Goal: Task Accomplishment & Management: Complete application form

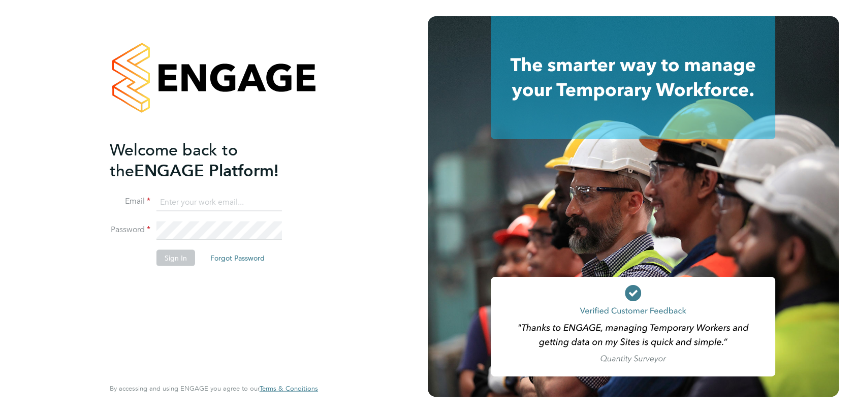
type input "michaelh@net-temps.co.uk"
click at [170, 260] on button "Sign In" at bounding box center [176, 257] width 39 height 16
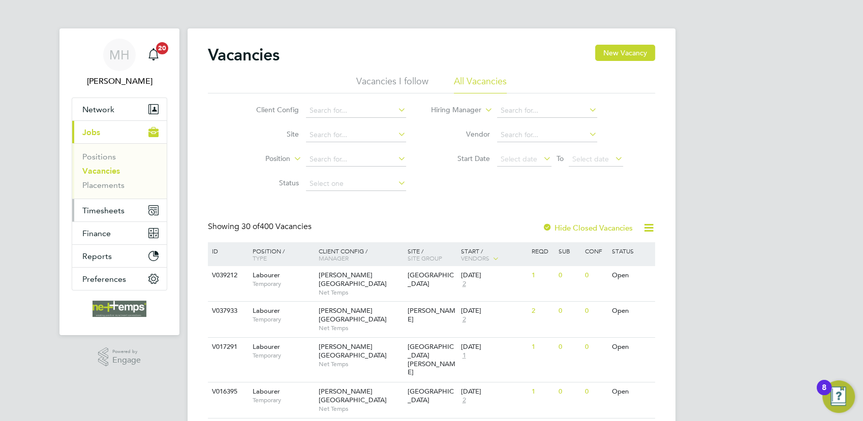
click at [110, 208] on span "Timesheets" at bounding box center [103, 211] width 42 height 10
click at [113, 210] on span "Timesheets" at bounding box center [103, 211] width 42 height 10
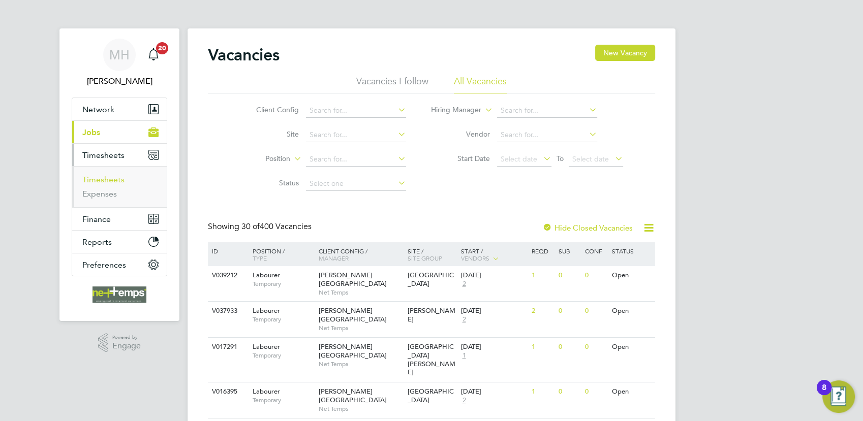
click at [115, 180] on link "Timesheets" at bounding box center [103, 180] width 42 height 10
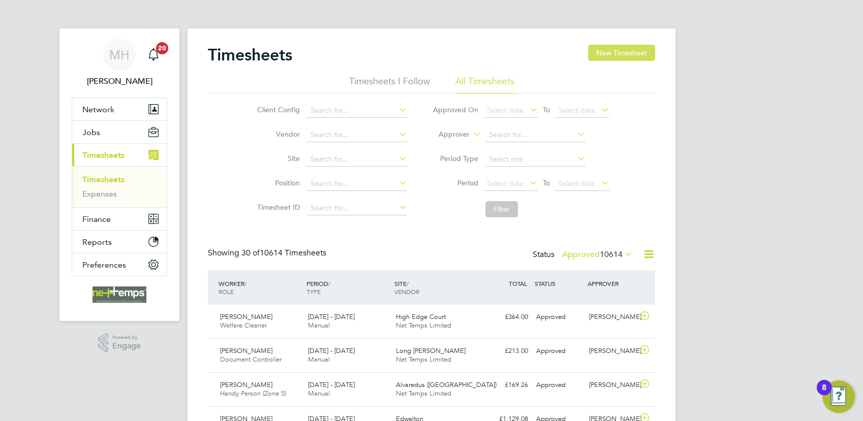
click at [622, 55] on button "New Timesheet" at bounding box center [621, 53] width 67 height 16
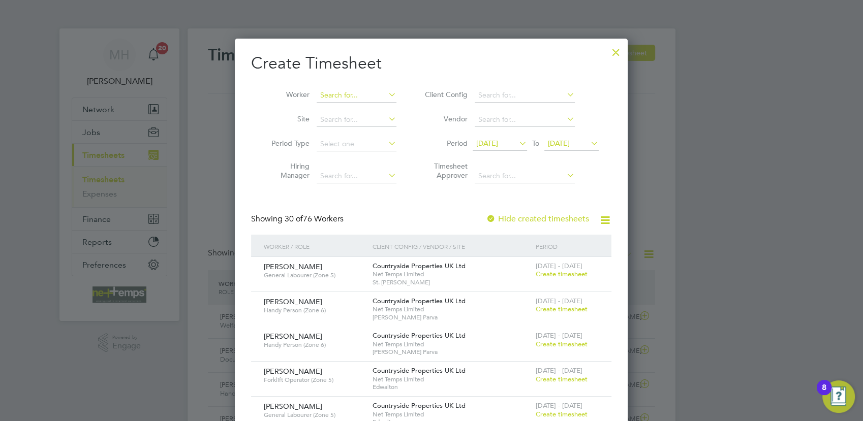
click at [350, 100] on input at bounding box center [357, 95] width 80 height 14
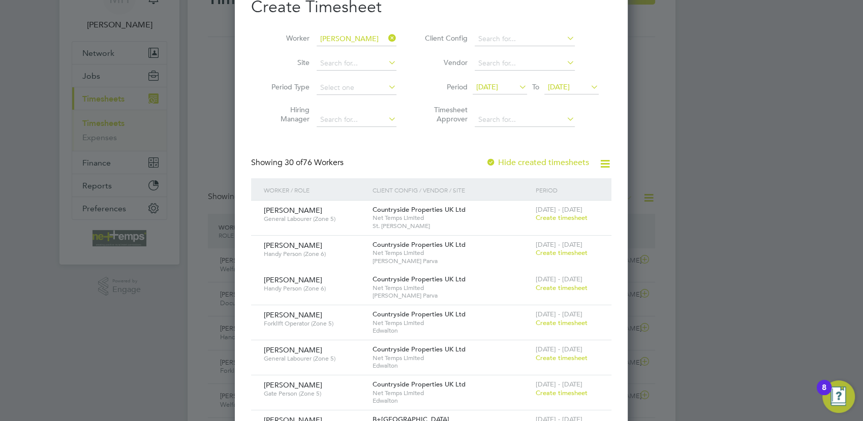
click at [382, 53] on b "Hum" at bounding box center [389, 52] width 15 height 9
type input "[PERSON_NAME]"
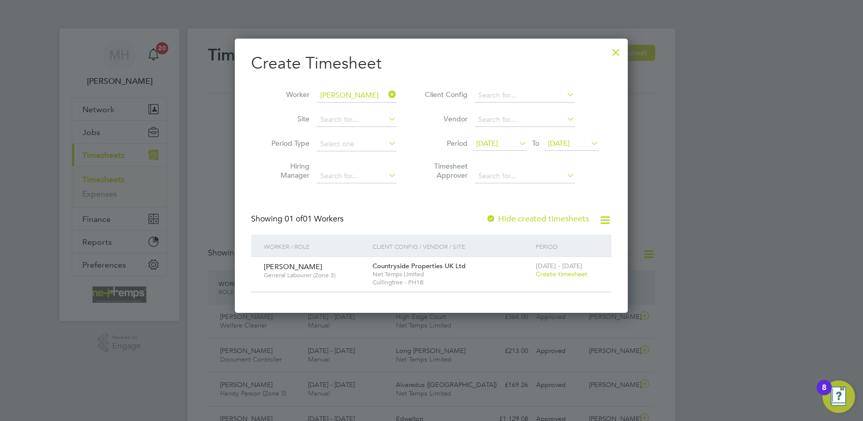
click at [562, 271] on span "Create timesheet" at bounding box center [562, 274] width 52 height 9
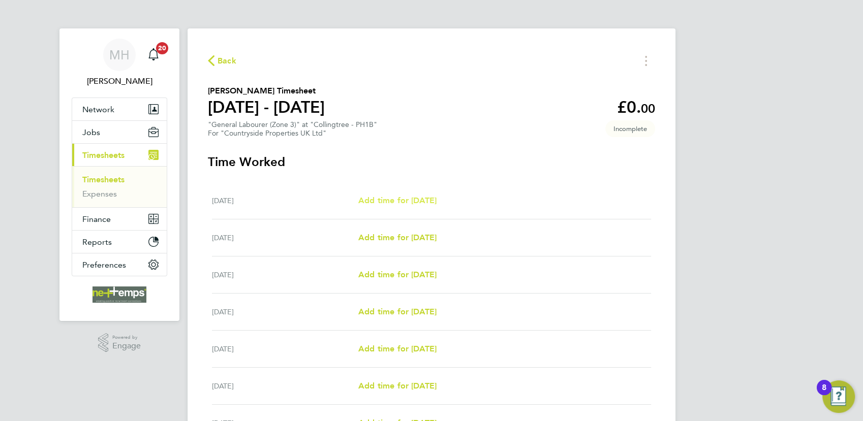
click at [382, 196] on span "Add time for [DATE]" at bounding box center [397, 201] width 78 height 10
select select "30"
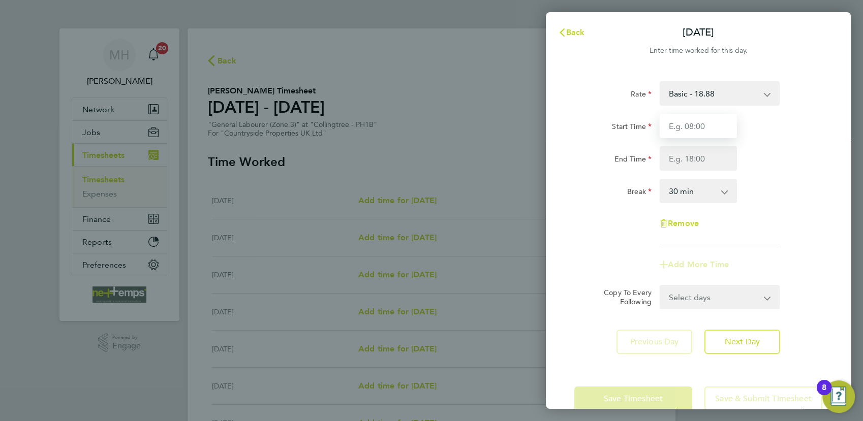
click at [707, 125] on input "Start Time" at bounding box center [698, 126] width 77 height 24
type input "07:30"
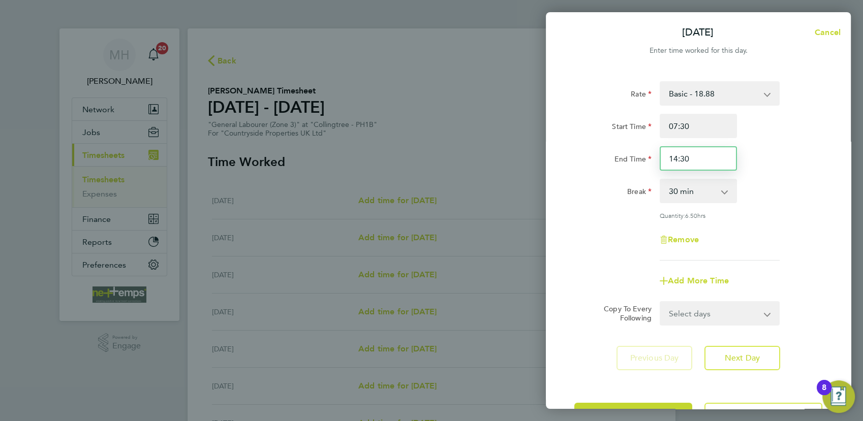
drag, startPoint x: 699, startPoint y: 158, endPoint x: 650, endPoint y: 156, distance: 48.3
click at [650, 156] on div "End Time 14:30" at bounding box center [698, 158] width 256 height 24
type input "16:30"
click at [783, 166] on div "End Time 16:30" at bounding box center [698, 158] width 256 height 24
click at [759, 310] on select "Select days Day Weekday (Mon-Fri) Weekend (Sat-Sun) [DATE] [DATE] [DATE] [DATE]…" at bounding box center [714, 313] width 107 height 22
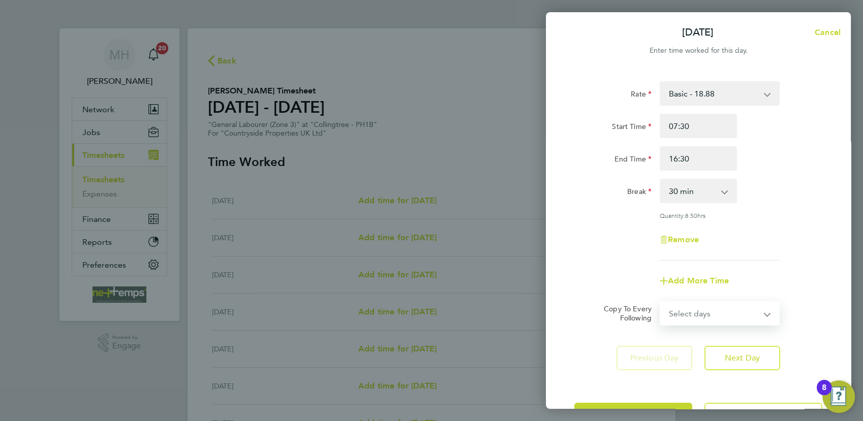
select select "WEEKDAY"
click at [661, 302] on select "Select days Day Weekday (Mon-Fri) Weekend (Sat-Sun) [DATE] [DATE] [DATE] [DATE]…" at bounding box center [714, 313] width 107 height 22
select select "[DATE]"
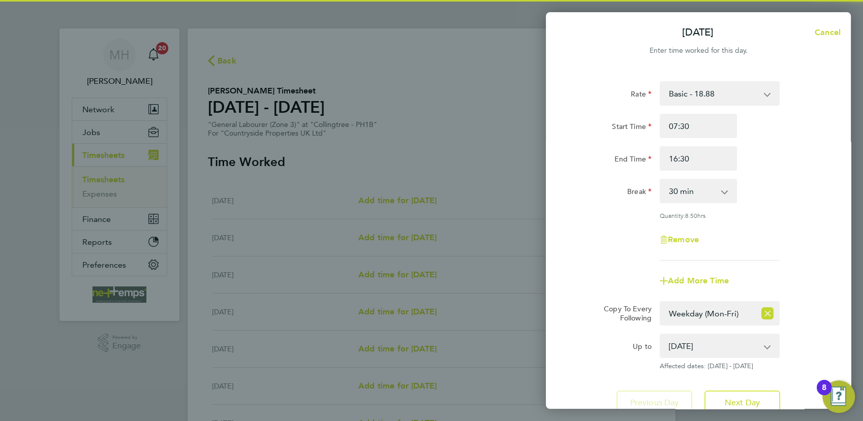
click at [779, 179] on div "Break 0 min 15 min 30 min 45 min 60 min 75 min 90 min" at bounding box center [698, 191] width 256 height 24
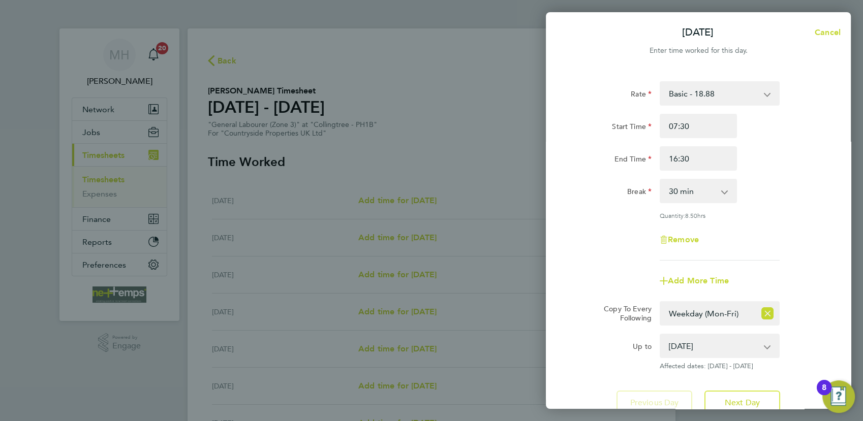
scroll to position [82, 0]
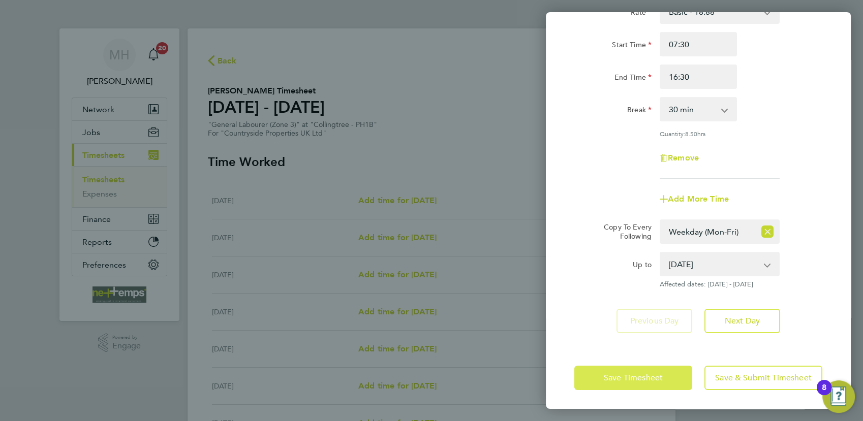
click at [635, 379] on span "Save Timesheet" at bounding box center [633, 378] width 59 height 10
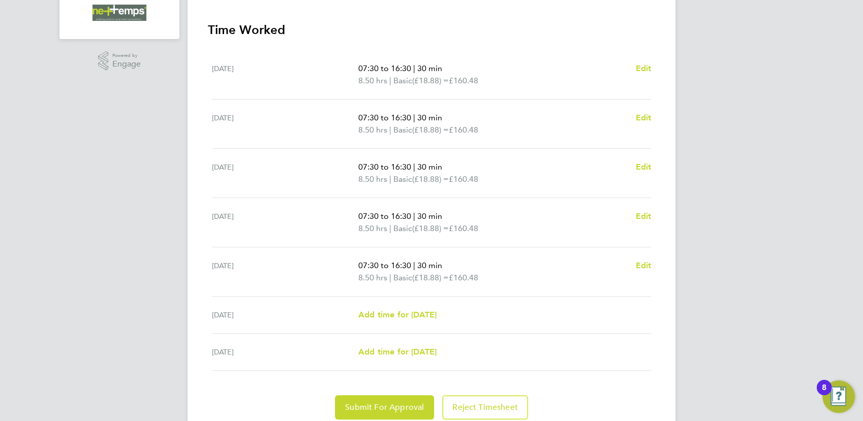
scroll to position [320, 0]
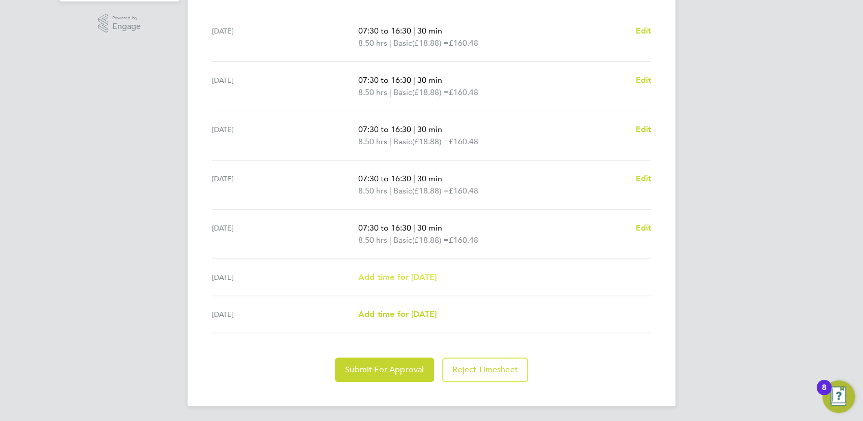
click at [426, 274] on span "Add time for [DATE]" at bounding box center [397, 277] width 78 height 10
select select "30"
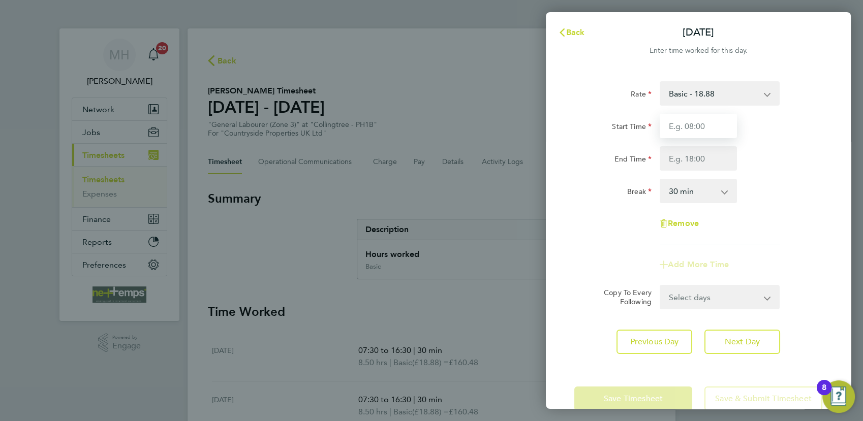
click at [700, 129] on input "Start Time" at bounding box center [698, 126] width 77 height 24
type input "08:00"
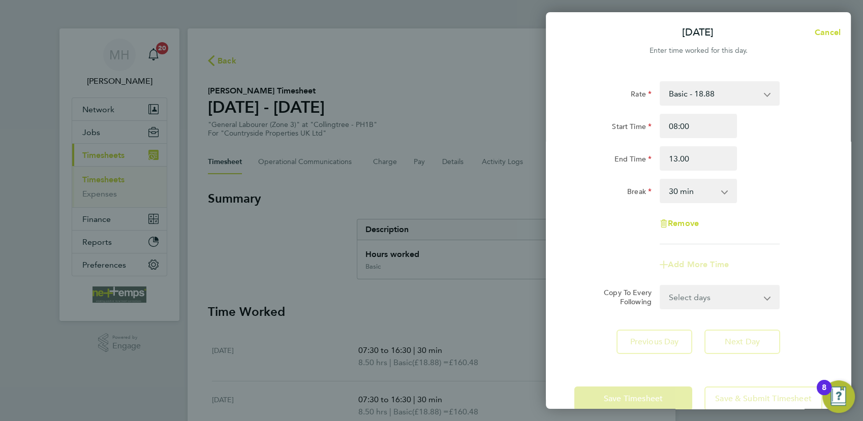
type input "13:00"
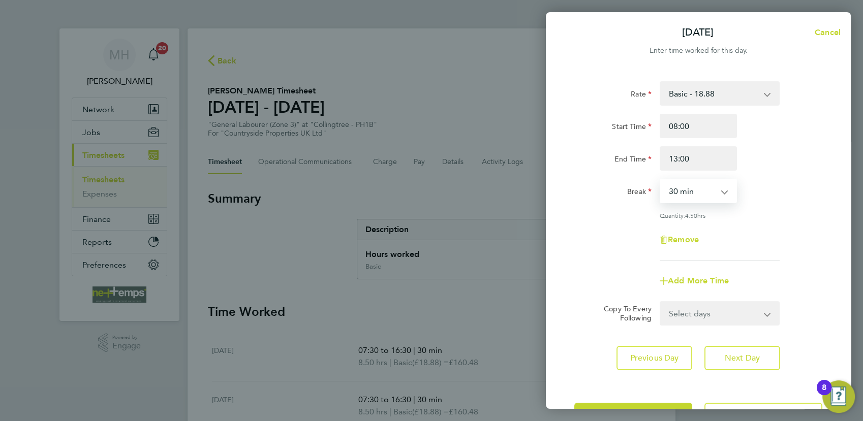
click at [705, 188] on select "0 min 15 min 30 min 45 min 60 min 75 min 90 min" at bounding box center [692, 191] width 63 height 22
select select "0"
click at [661, 180] on select "0 min 15 min 30 min 45 min 60 min 75 min 90 min" at bounding box center [692, 191] width 63 height 22
click at [799, 208] on div "Rate Basic - 18.88 Start Time 08:00 End Time 13:00 Break 0 min 15 min 30 min 45…" at bounding box center [698, 170] width 248 height 179
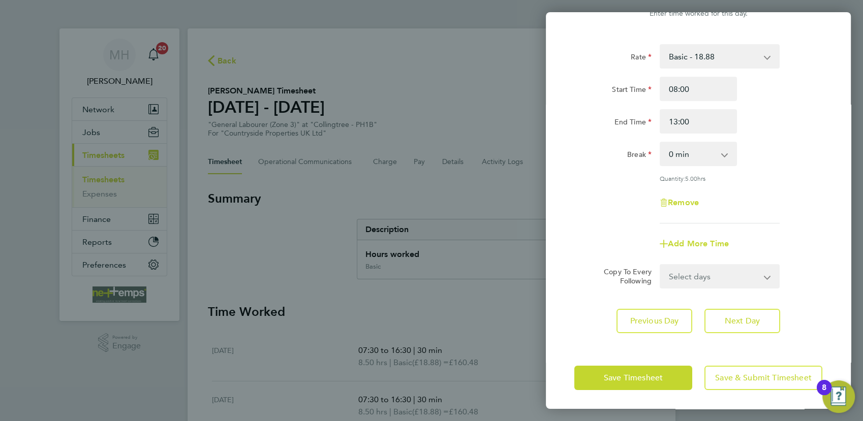
click at [729, 274] on select "Select days [DATE]" at bounding box center [714, 276] width 107 height 22
click at [783, 218] on div "Rate Basic - 18.88 Start Time 08:00 End Time 13:00 Break 0 min 15 min 30 min 45…" at bounding box center [698, 133] width 248 height 179
click at [638, 377] on span "Save Timesheet" at bounding box center [633, 378] width 59 height 10
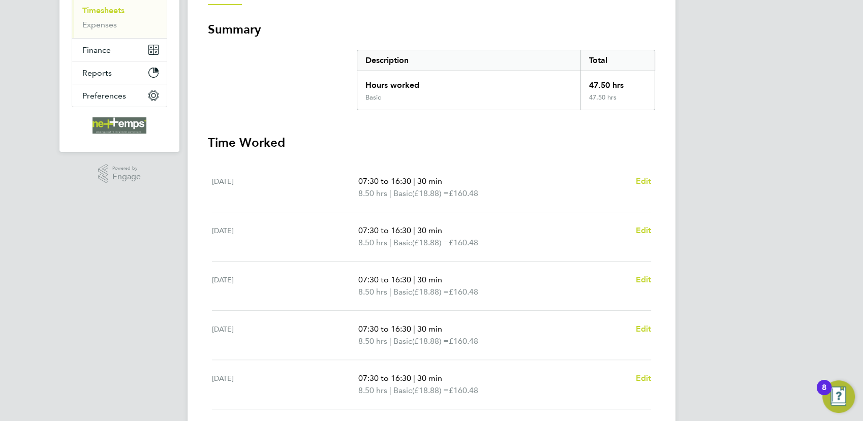
scroll to position [332, 0]
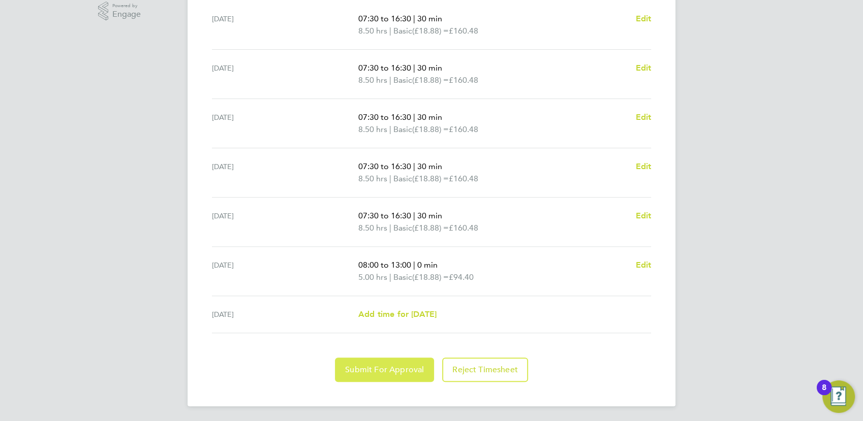
click at [370, 372] on span "Submit For Approval" at bounding box center [384, 370] width 79 height 10
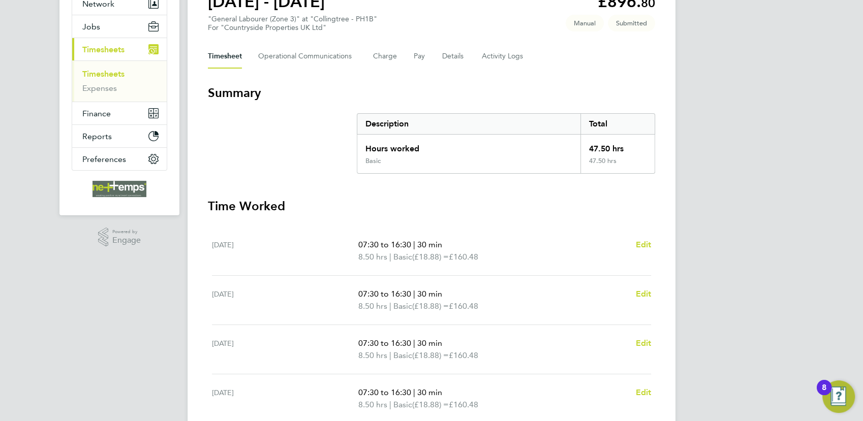
scroll to position [0, 0]
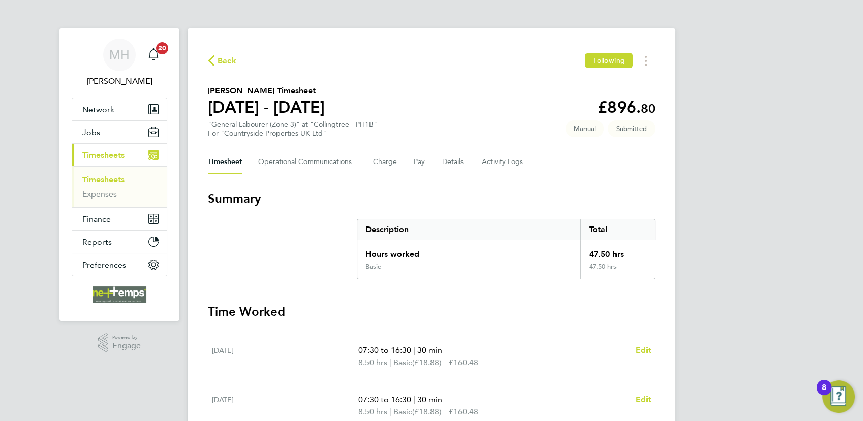
click at [101, 177] on link "Timesheets" at bounding box center [103, 180] width 42 height 10
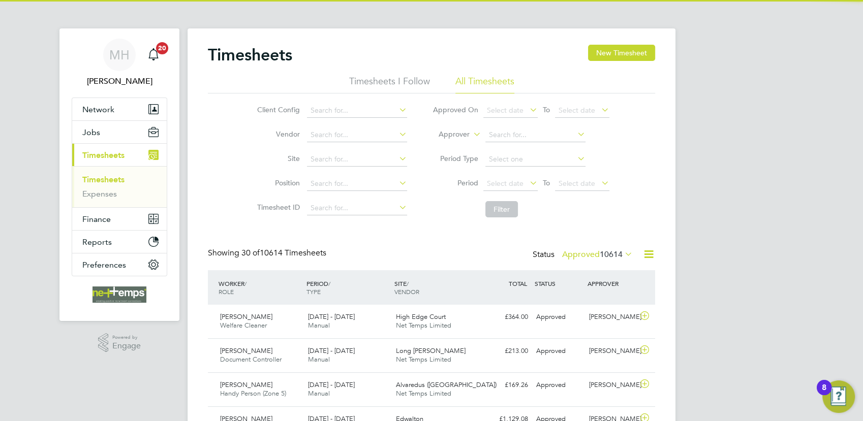
scroll to position [25, 88]
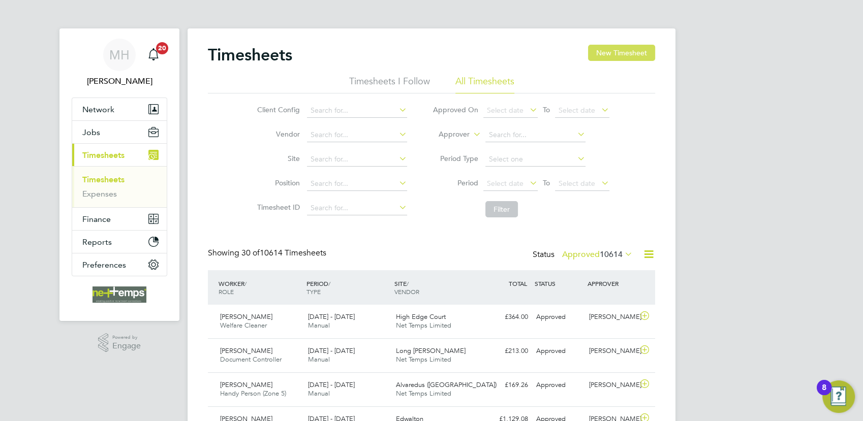
click at [630, 55] on button "New Timesheet" at bounding box center [621, 53] width 67 height 16
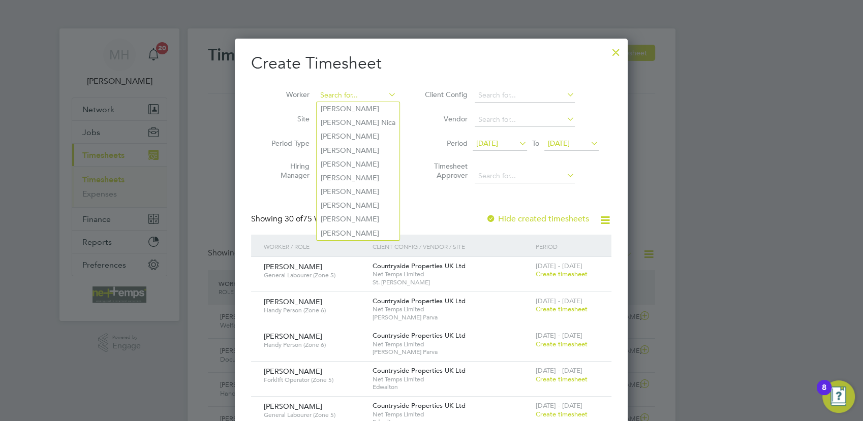
click at [351, 98] on input at bounding box center [357, 95] width 80 height 14
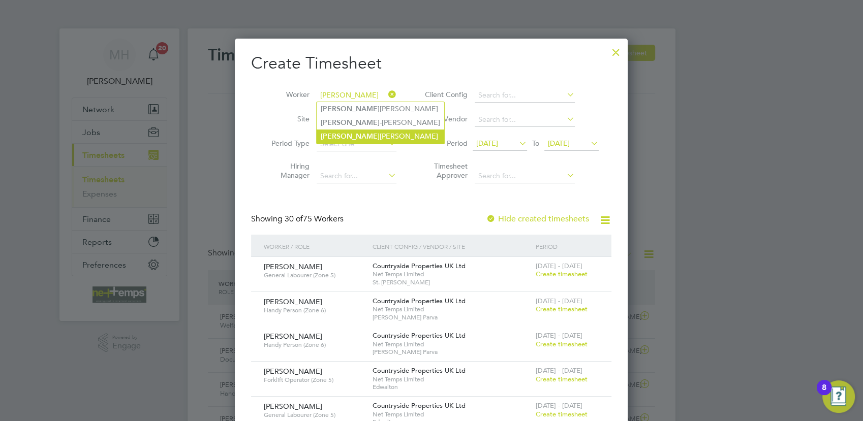
click at [343, 131] on li "[PERSON_NAME]" at bounding box center [381, 137] width 128 height 14
type input "[PERSON_NAME]"
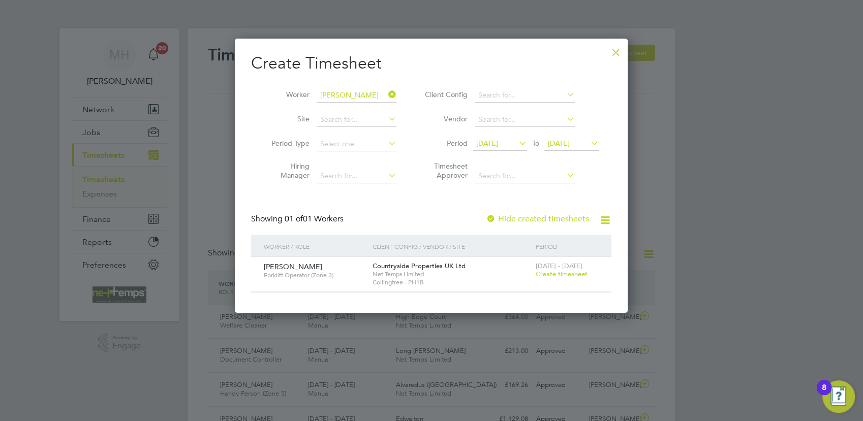
click at [557, 277] on span "Create timesheet" at bounding box center [562, 274] width 52 height 9
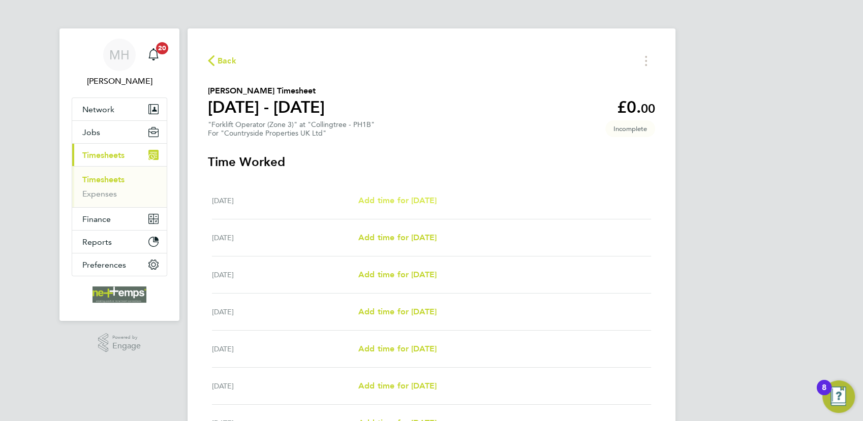
click at [415, 198] on span "Add time for [DATE]" at bounding box center [397, 201] width 78 height 10
select select "30"
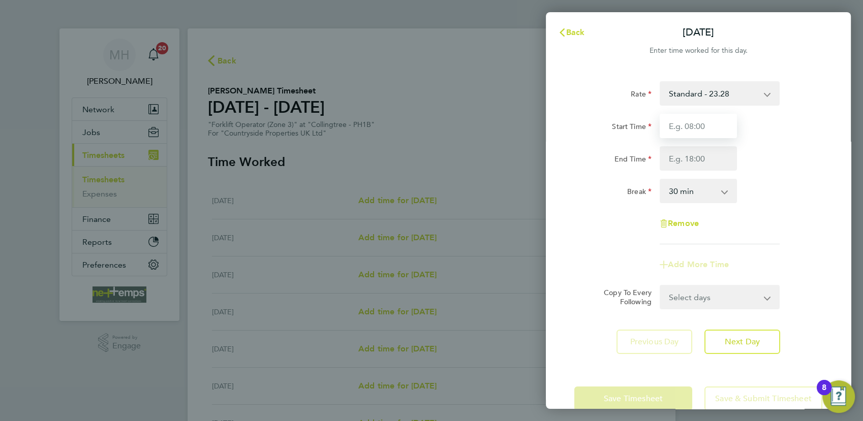
drag, startPoint x: 681, startPoint y: 124, endPoint x: 778, endPoint y: 126, distance: 96.6
click at [681, 124] on input "Start Time" at bounding box center [698, 126] width 77 height 24
type input "07:30"
type input "17:00"
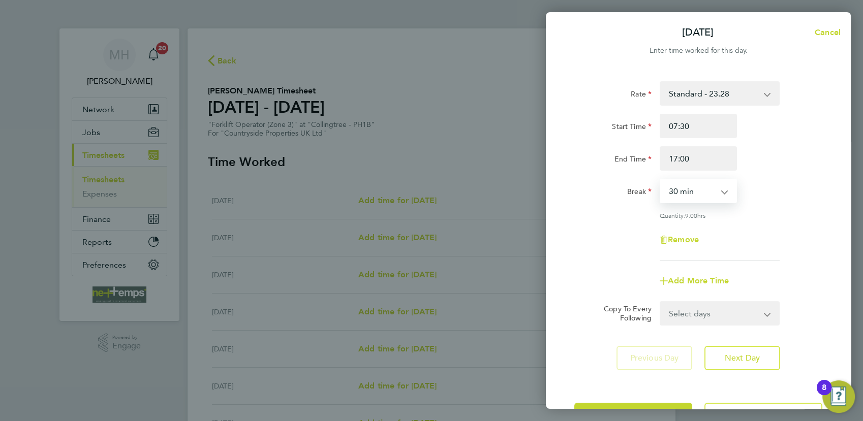
click at [784, 157] on div "End Time 17:00" at bounding box center [698, 158] width 256 height 24
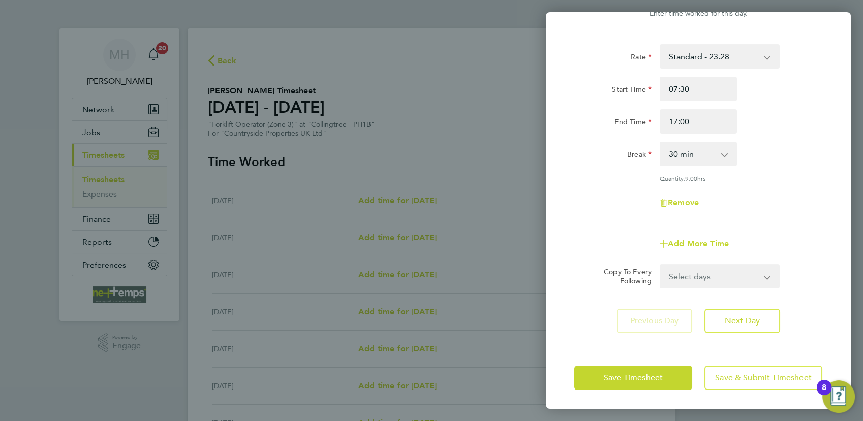
click at [756, 272] on select "Select days Day Weekday (Mon-Fri) Weekend (Sat-Sun) [DATE] [DATE] [DATE] [DATE]…" at bounding box center [714, 276] width 107 height 22
select select "WEEKDAY"
click at [661, 265] on select "Select days Day Weekday (Mon-Fri) Weekend (Sat-Sun) [DATE] [DATE] [DATE] [DATE]…" at bounding box center [714, 276] width 107 height 22
select select "[DATE]"
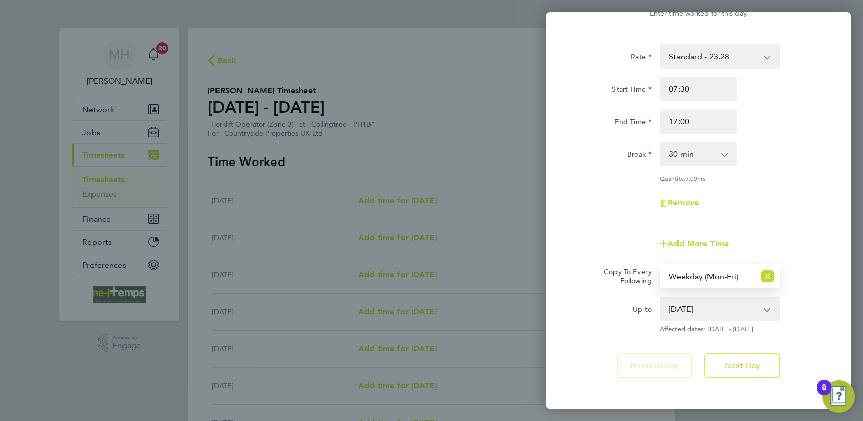
click at [802, 150] on div "Break 0 min 15 min 30 min 45 min 60 min 75 min 90 min" at bounding box center [698, 154] width 256 height 24
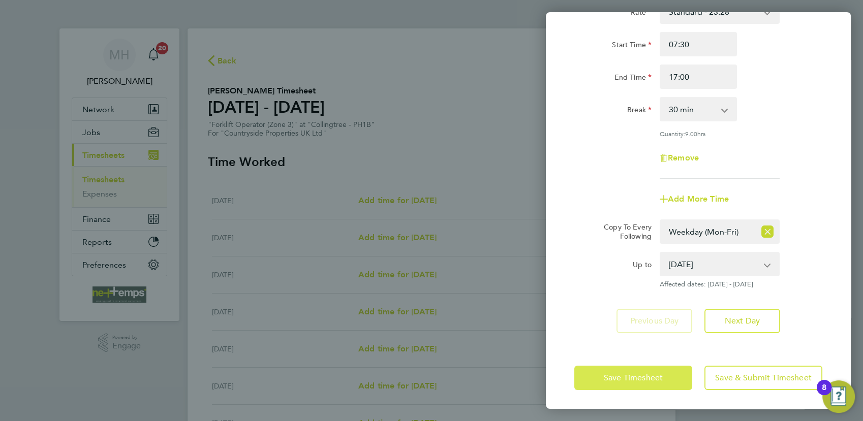
click at [654, 379] on span "Save Timesheet" at bounding box center [633, 378] width 59 height 10
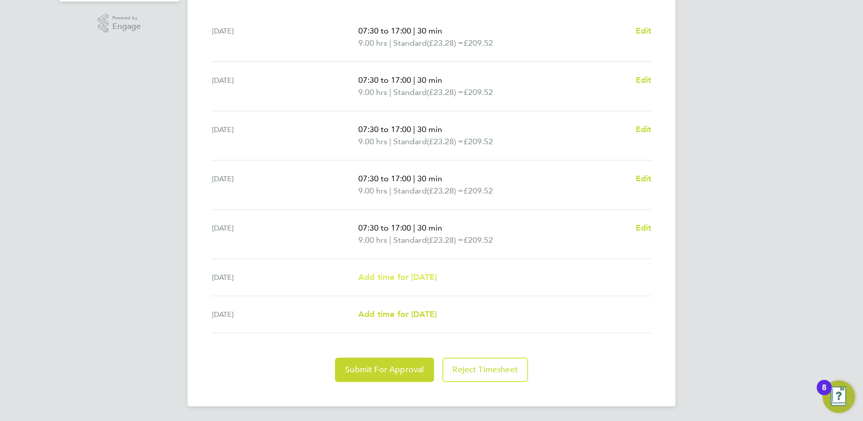
click at [404, 274] on span "Add time for [DATE]" at bounding box center [397, 277] width 78 height 10
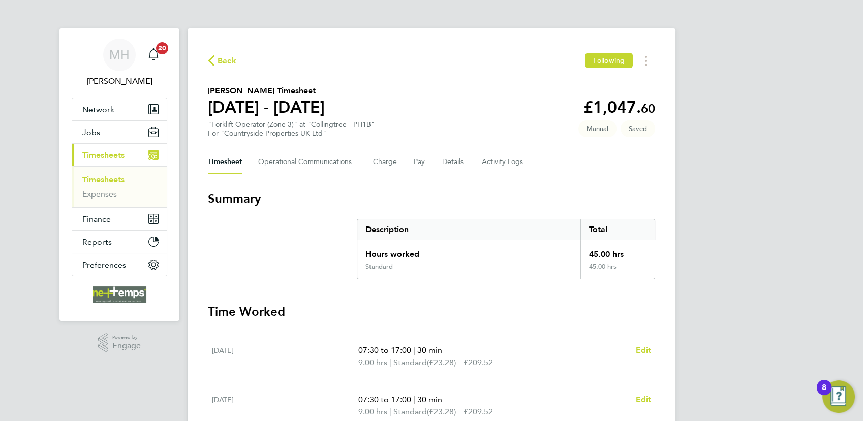
select select "30"
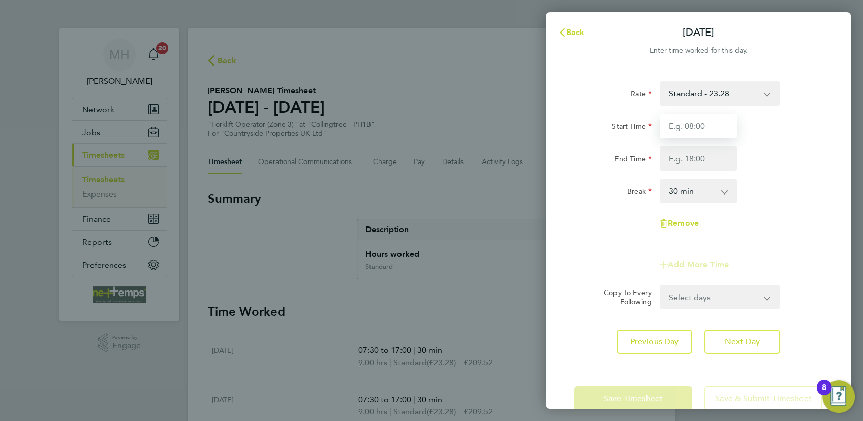
click at [683, 124] on input "Start Time" at bounding box center [698, 126] width 77 height 24
type input "07:30"
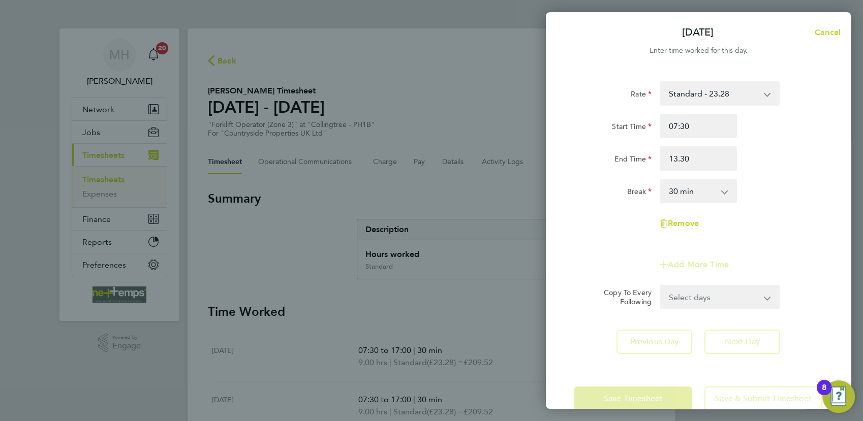
type input "13:30"
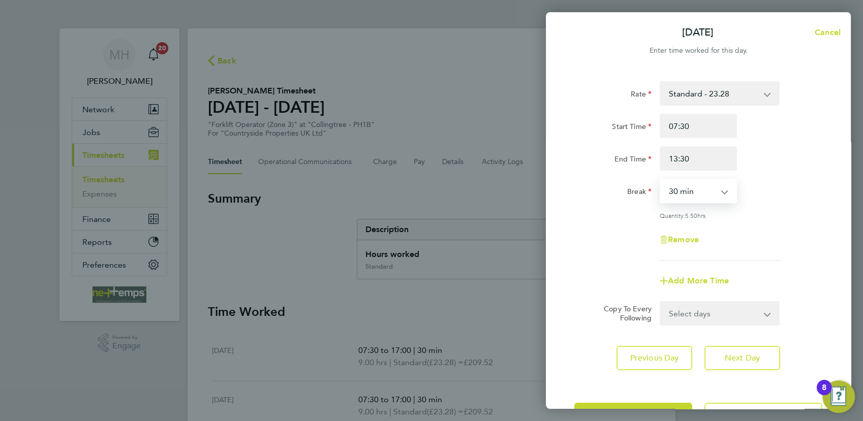
click at [720, 197] on select "0 min 15 min 30 min 45 min 60 min 75 min 90 min" at bounding box center [692, 191] width 63 height 22
select select "0"
click at [661, 180] on select "0 min 15 min 30 min 45 min 60 min 75 min 90 min" at bounding box center [692, 191] width 63 height 22
click at [775, 208] on div "Rate Standard - 23.28 Start Time 07:30 End Time 13:30 Break 0 min 15 min 30 min…" at bounding box center [698, 170] width 248 height 179
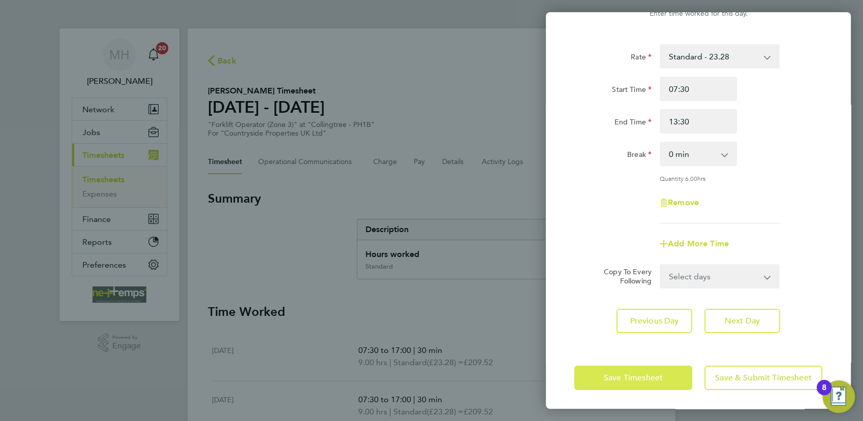
click at [649, 379] on span "Save Timesheet" at bounding box center [633, 378] width 59 height 10
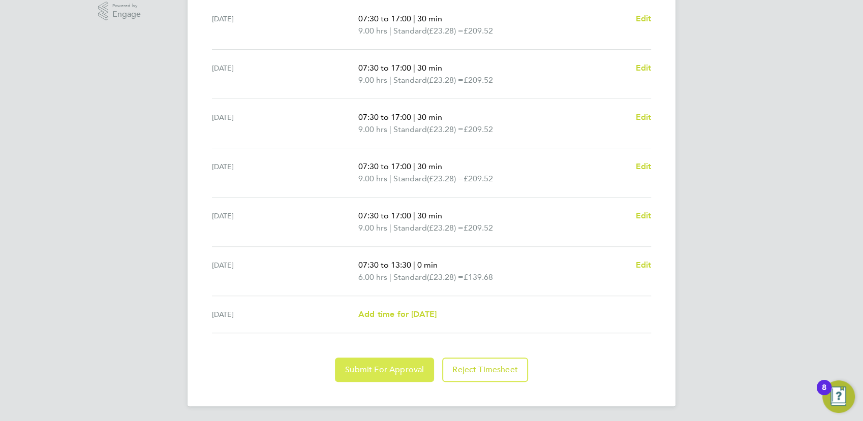
click at [411, 371] on span "Submit For Approval" at bounding box center [384, 370] width 79 height 10
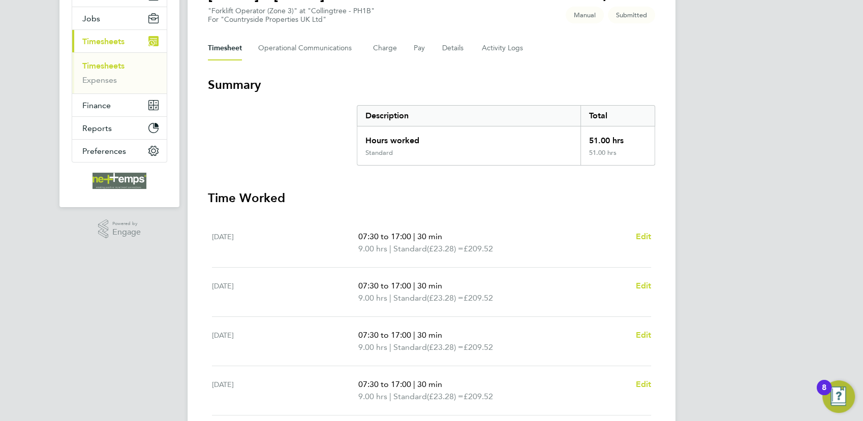
scroll to position [57, 0]
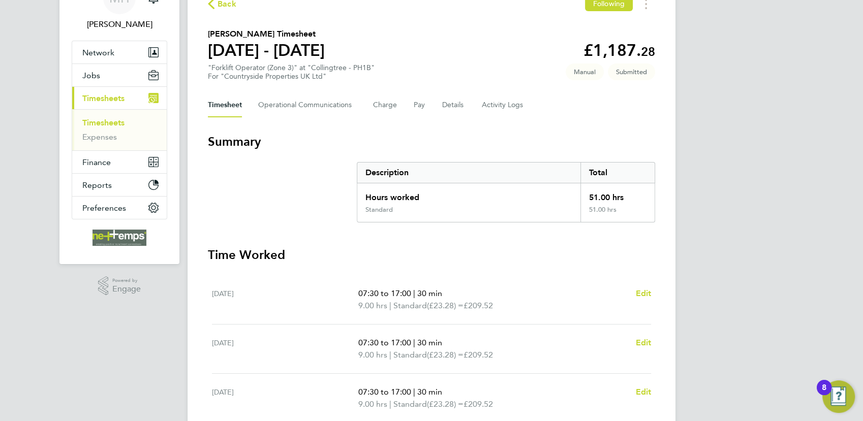
click at [102, 121] on link "Timesheets" at bounding box center [103, 123] width 42 height 10
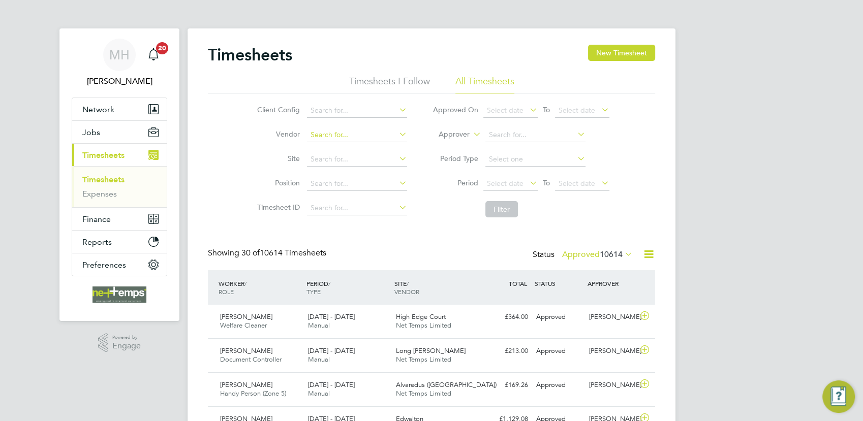
scroll to position [5, 5]
click at [614, 54] on button "New Timesheet" at bounding box center [621, 53] width 67 height 16
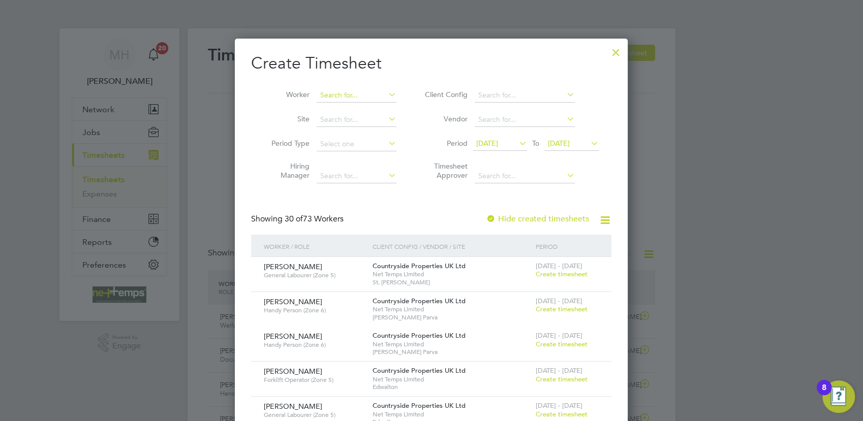
click at [343, 91] on input at bounding box center [357, 95] width 80 height 14
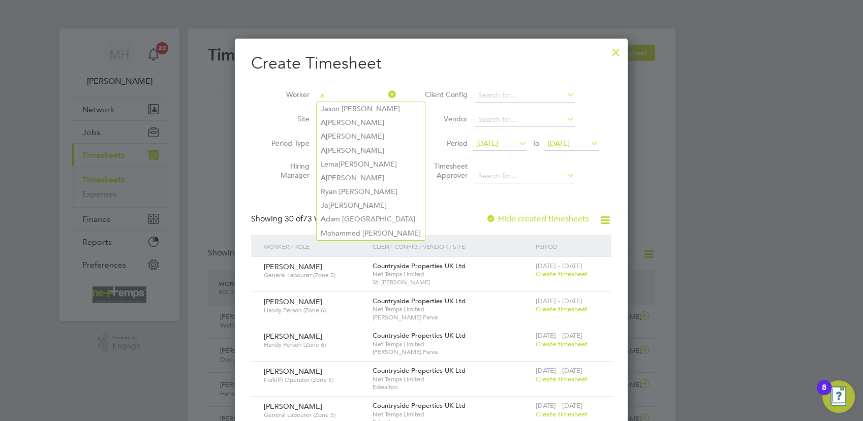
type input "a"
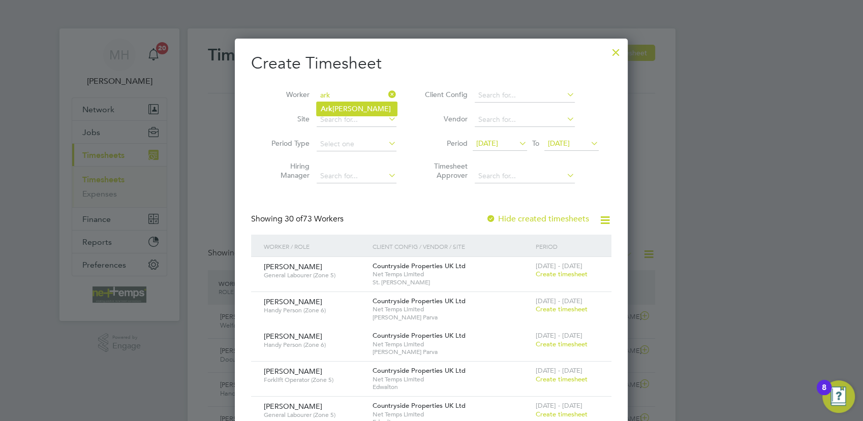
click at [356, 108] on li "Ark [PERSON_NAME]" at bounding box center [357, 109] width 80 height 14
type input "[PERSON_NAME]"
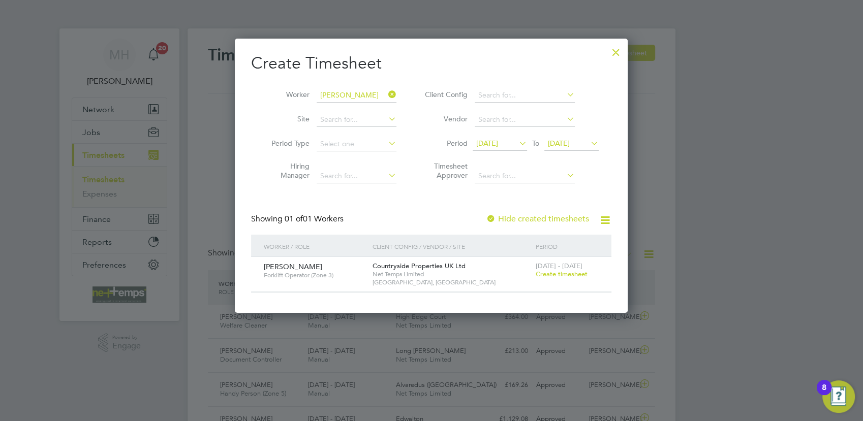
click at [568, 275] on span "Create timesheet" at bounding box center [562, 274] width 52 height 9
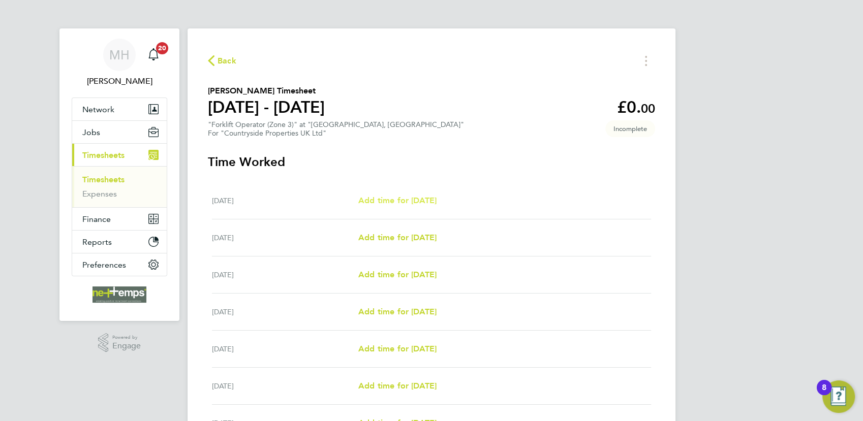
click at [414, 200] on span "Add time for [DATE]" at bounding box center [397, 201] width 78 height 10
select select "30"
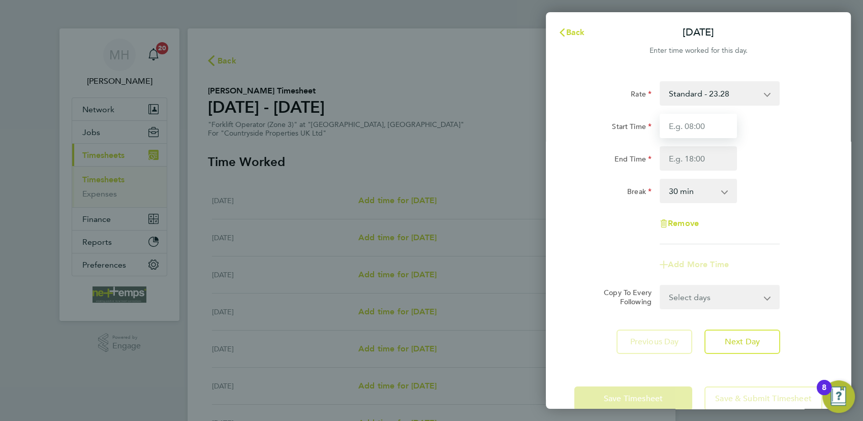
click at [723, 121] on input "Start Time" at bounding box center [698, 126] width 77 height 24
type input "07:30"
type input "17:00"
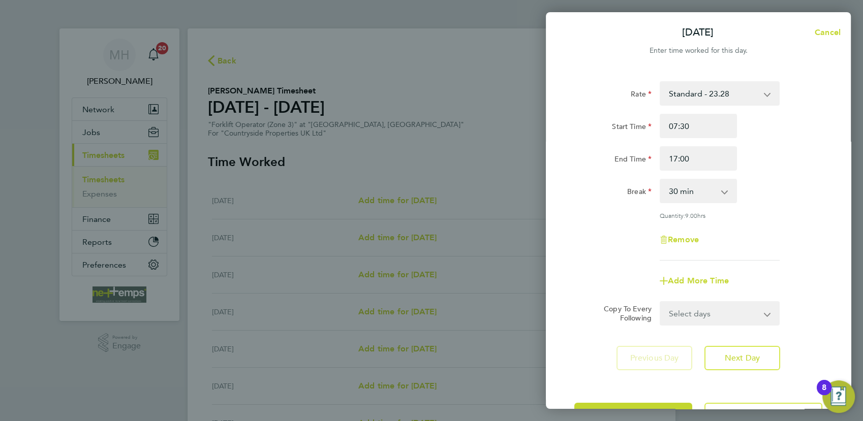
click at [772, 204] on div "Rate Standard - 23.28 Basic - 23.28 Start Time 07:30 End Time 17:00 Break 0 min…" at bounding box center [698, 170] width 248 height 179
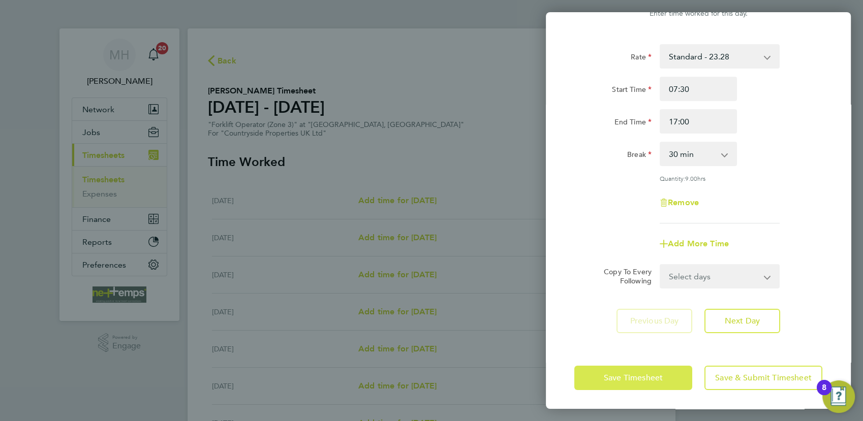
click at [642, 383] on button "Save Timesheet" at bounding box center [633, 378] width 118 height 24
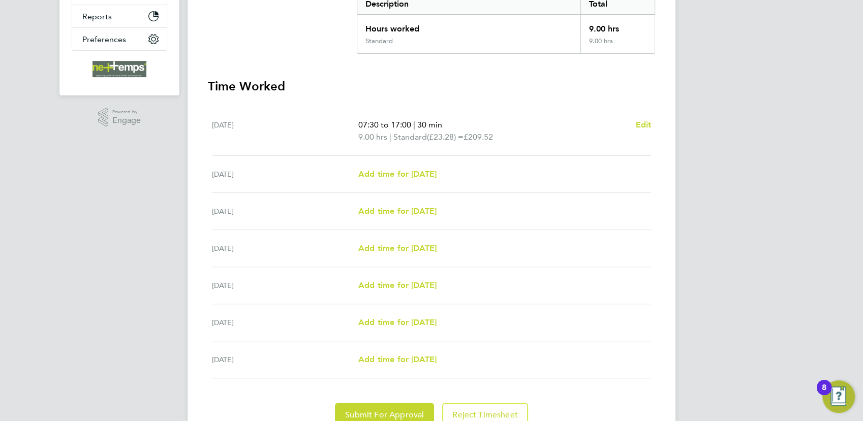
scroll to position [271, 0]
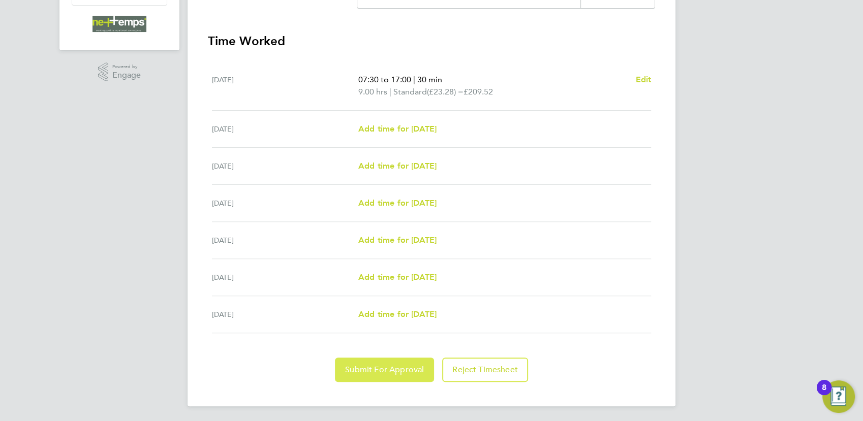
click at [390, 366] on span "Submit For Approval" at bounding box center [384, 370] width 79 height 10
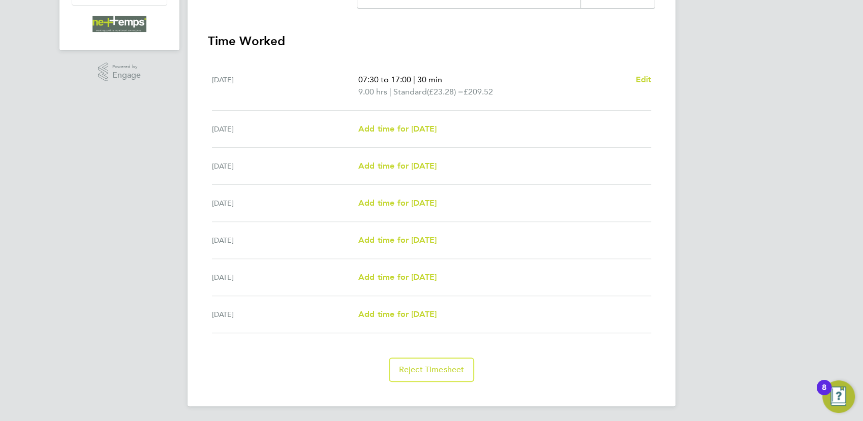
scroll to position [0, 0]
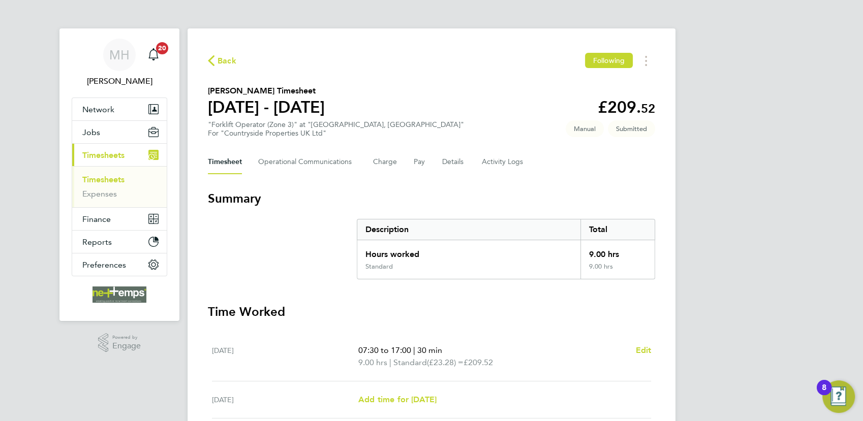
click at [109, 177] on link "Timesheets" at bounding box center [103, 180] width 42 height 10
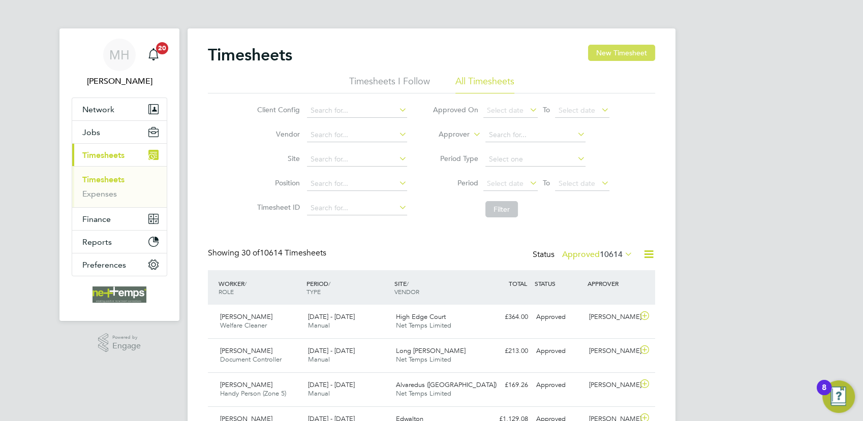
click at [630, 48] on button "New Timesheet" at bounding box center [621, 53] width 67 height 16
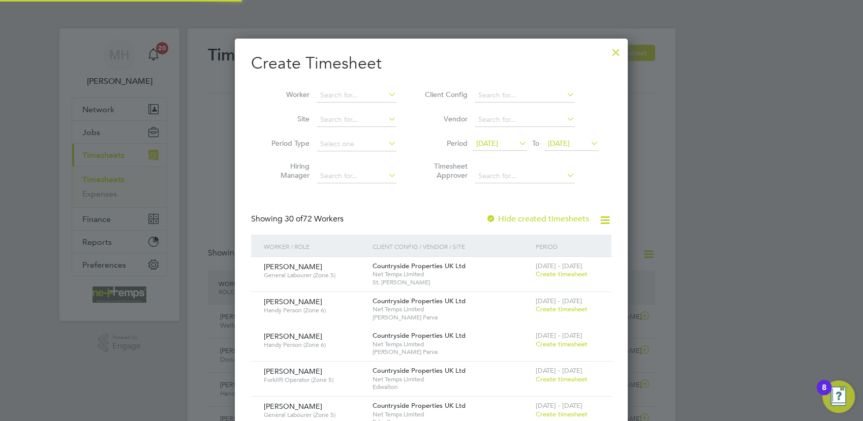
scroll to position [1424, 394]
click at [334, 97] on input at bounding box center [357, 95] width 80 height 14
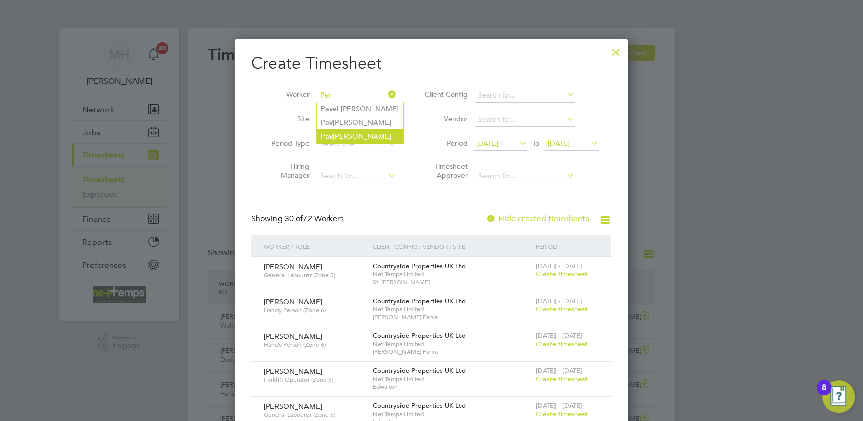
click at [369, 133] on li "Pav [PERSON_NAME]" at bounding box center [360, 137] width 86 height 14
type input "[PERSON_NAME]"
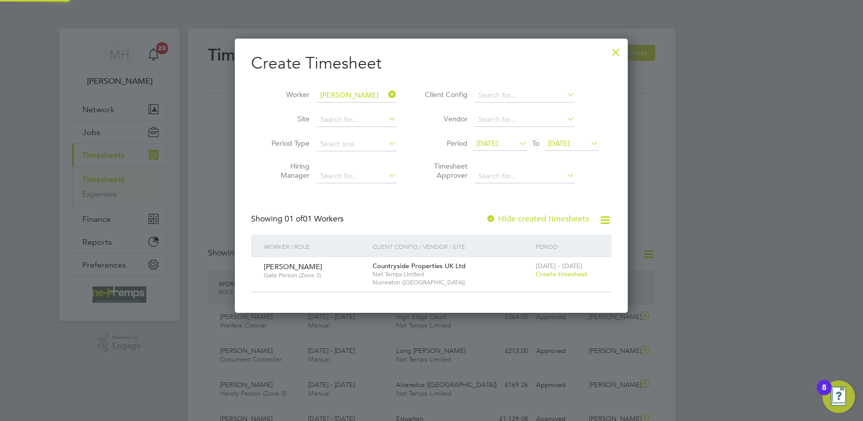
scroll to position [274, 394]
click at [616, 50] on div at bounding box center [616, 50] width 18 height 18
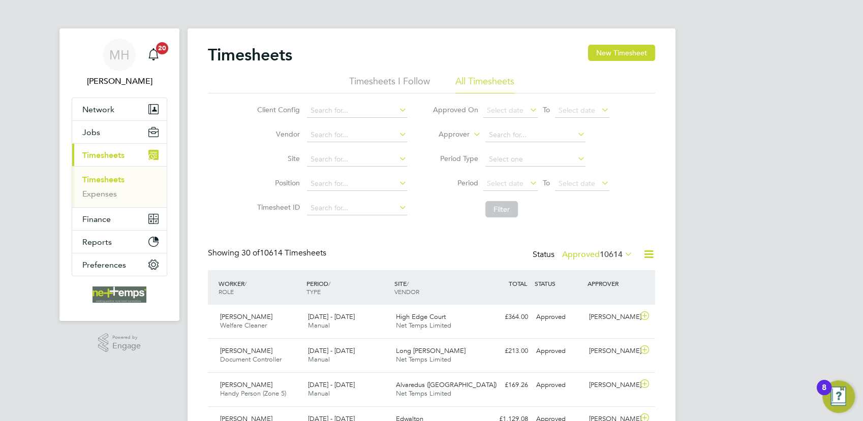
scroll to position [25, 88]
click at [100, 177] on link "Timesheets" at bounding box center [103, 180] width 42 height 10
click at [326, 156] on input at bounding box center [357, 159] width 100 height 14
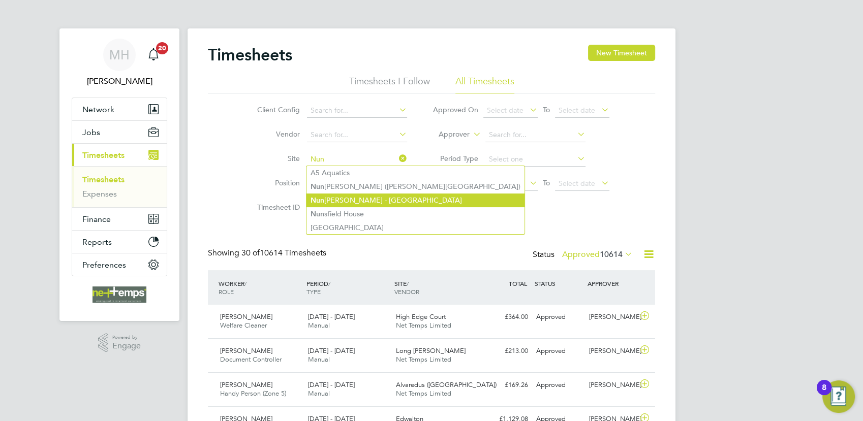
click at [373, 197] on li "Nun [PERSON_NAME] - [GEOGRAPHIC_DATA]" at bounding box center [415, 201] width 218 height 14
type input "Nuneaton - [GEOGRAPHIC_DATA]"
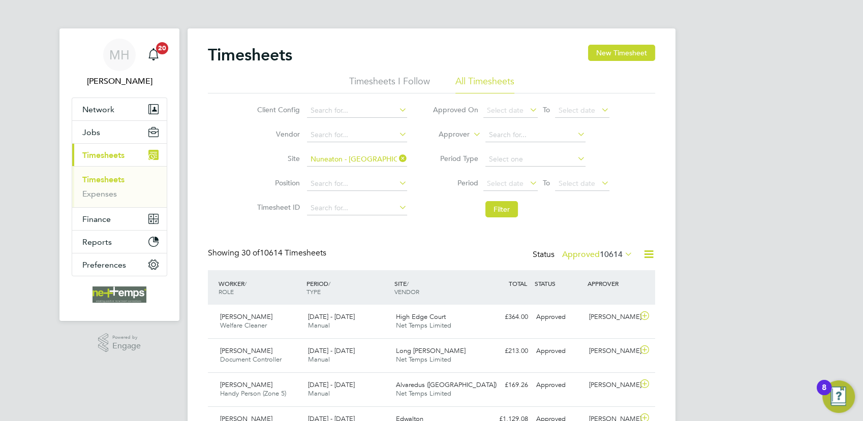
click at [377, 166] on li "Site [GEOGRAPHIC_DATA]" at bounding box center [330, 159] width 178 height 24
click at [382, 159] on input at bounding box center [357, 159] width 100 height 14
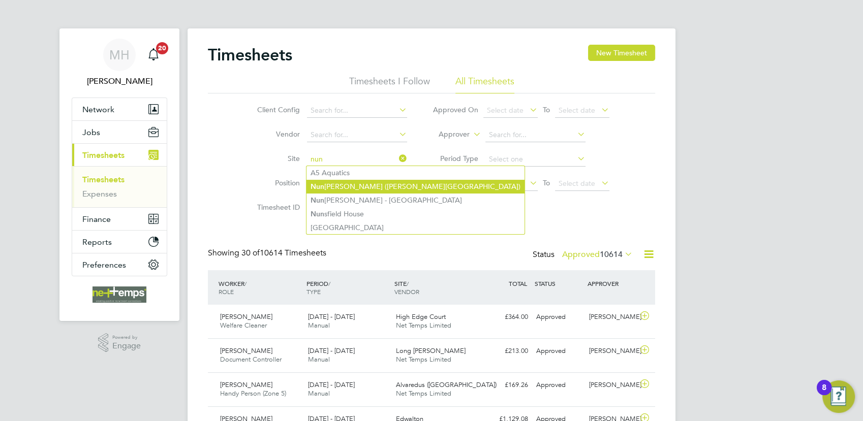
click at [386, 185] on li "[PERSON_NAME] ([PERSON_NAME][GEOGRAPHIC_DATA])" at bounding box center [415, 187] width 218 height 14
type input "Nuneaton ([GEOGRAPHIC_DATA])"
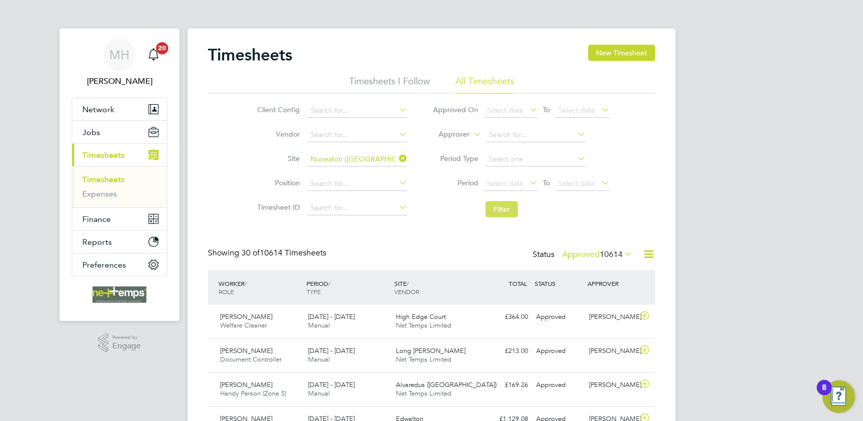
click at [507, 209] on button "Filter" at bounding box center [501, 209] width 33 height 16
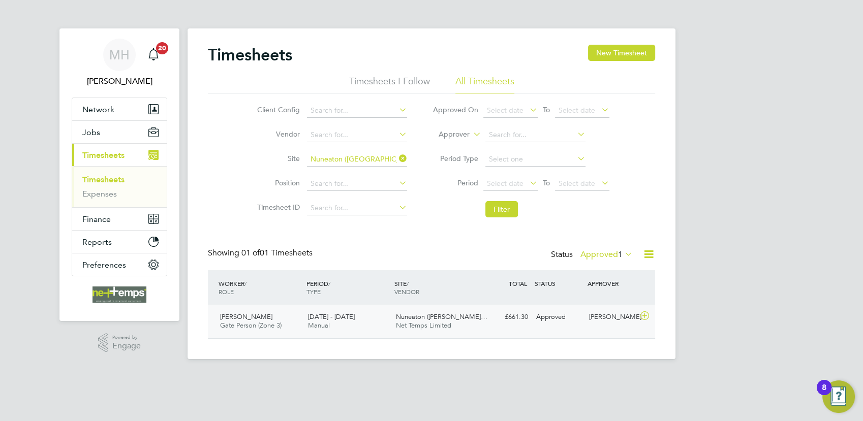
click at [358, 329] on div "[DATE] - [DATE] Manual" at bounding box center [348, 321] width 88 height 25
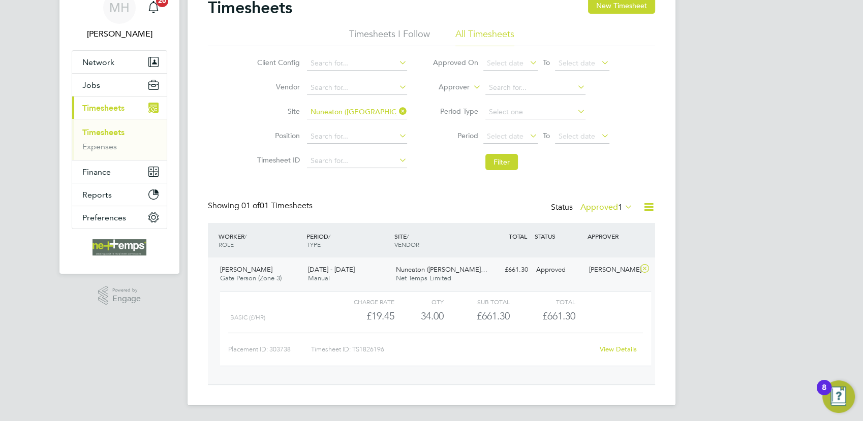
click at [615, 349] on link "View Details" at bounding box center [618, 349] width 37 height 9
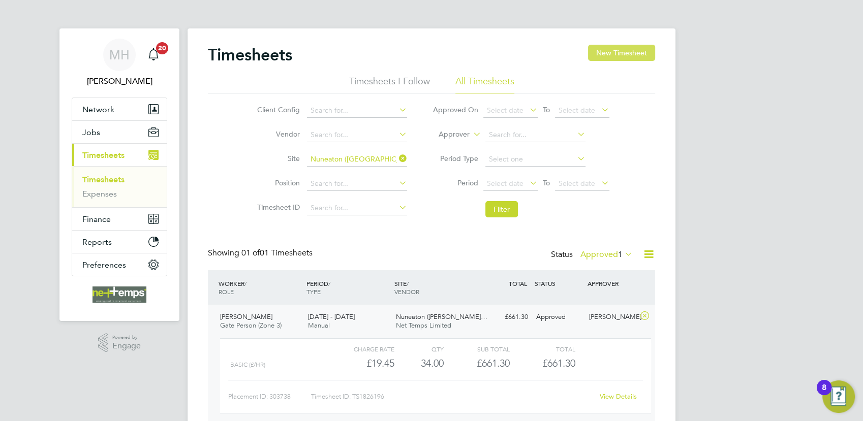
click at [613, 57] on button "New Timesheet" at bounding box center [621, 53] width 67 height 16
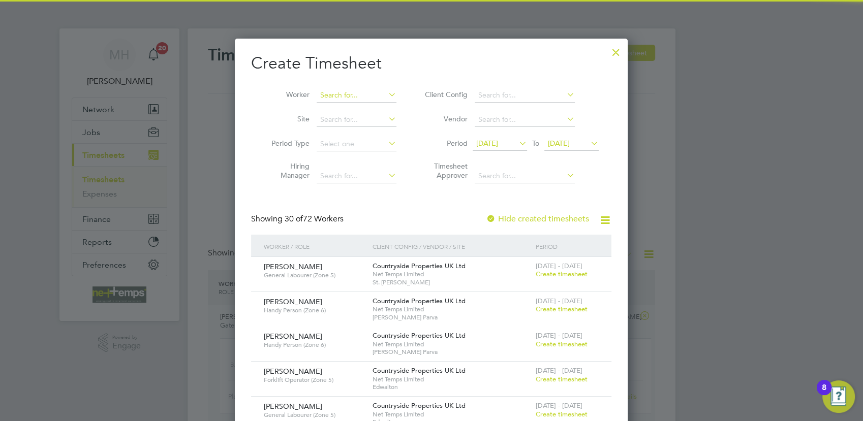
click at [341, 97] on input at bounding box center [357, 95] width 80 height 14
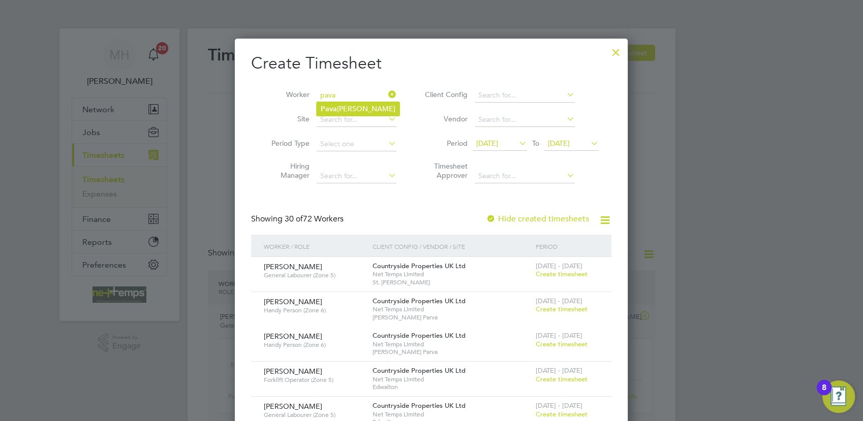
click at [346, 110] on li "[PERSON_NAME] [PERSON_NAME]" at bounding box center [358, 109] width 83 height 14
type input "[PERSON_NAME]"
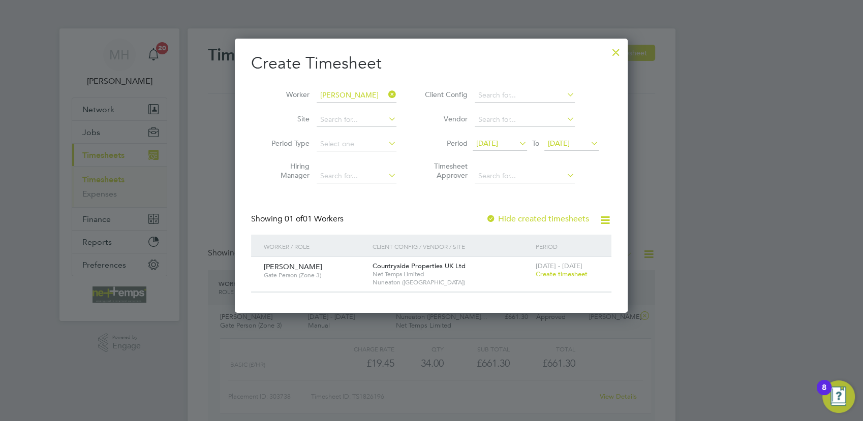
click at [554, 274] on span "Create timesheet" at bounding box center [562, 274] width 52 height 9
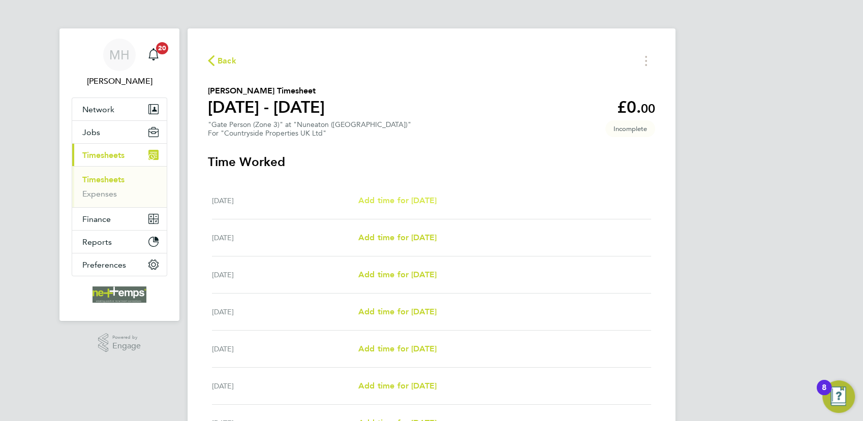
click at [382, 197] on span "Add time for [DATE]" at bounding box center [397, 201] width 78 height 10
select select "30"
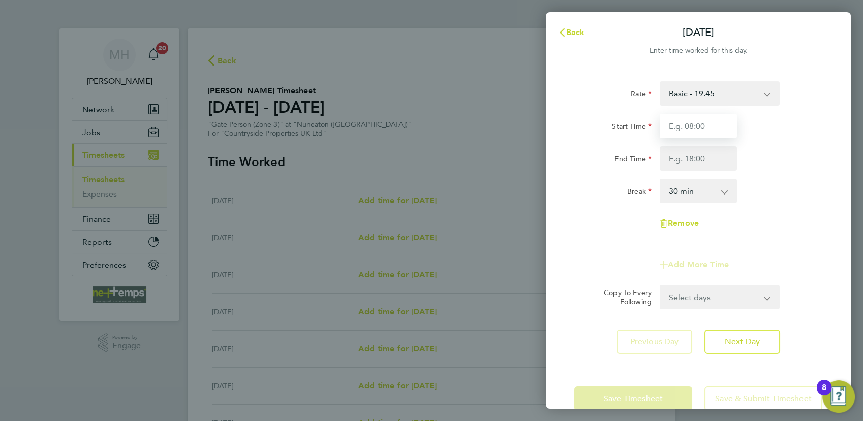
click at [676, 124] on input "Start Time" at bounding box center [698, 126] width 77 height 24
type input "07:30"
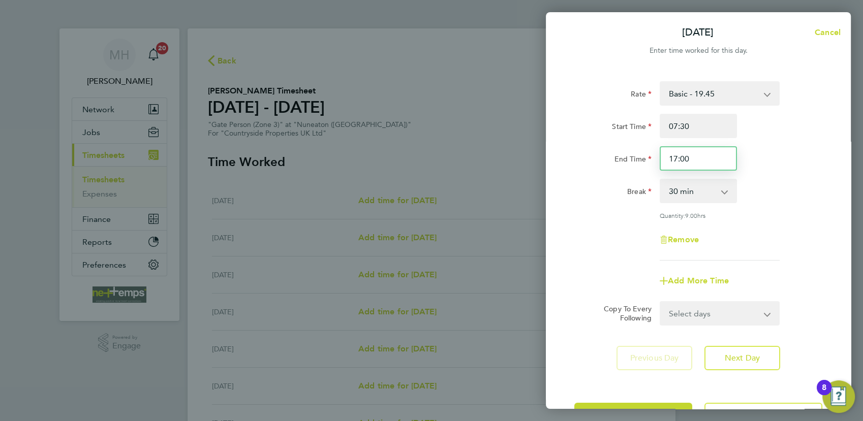
drag, startPoint x: 701, startPoint y: 157, endPoint x: 630, endPoint y: 159, distance: 71.7
click at [630, 159] on div "End Time 17:00" at bounding box center [698, 158] width 256 height 24
type input "16:30"
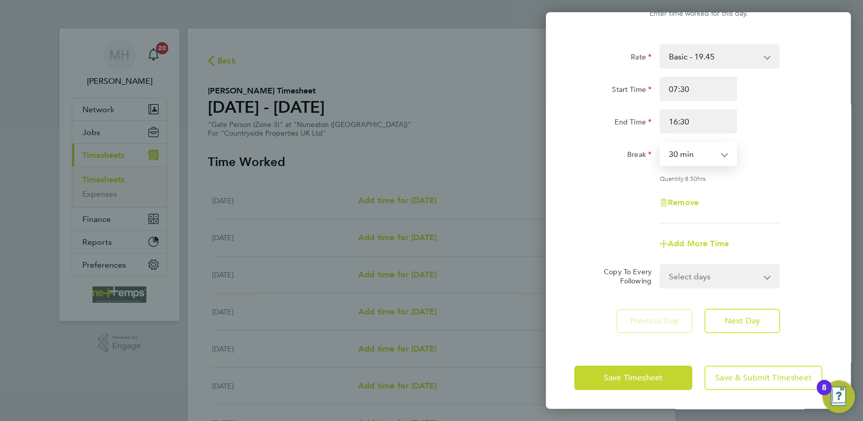
click at [747, 279] on select "Select days Day Weekday (Mon-Fri) Weekend (Sat-Sun) [DATE] [DATE] [DATE] [DATE]…" at bounding box center [714, 276] width 107 height 22
select select "WEEKDAY"
click at [661, 265] on select "Select days Day Weekday (Mon-Fri) Weekend (Sat-Sun) [DATE] [DATE] [DATE] [DATE]…" at bounding box center [714, 276] width 107 height 22
select select "[DATE]"
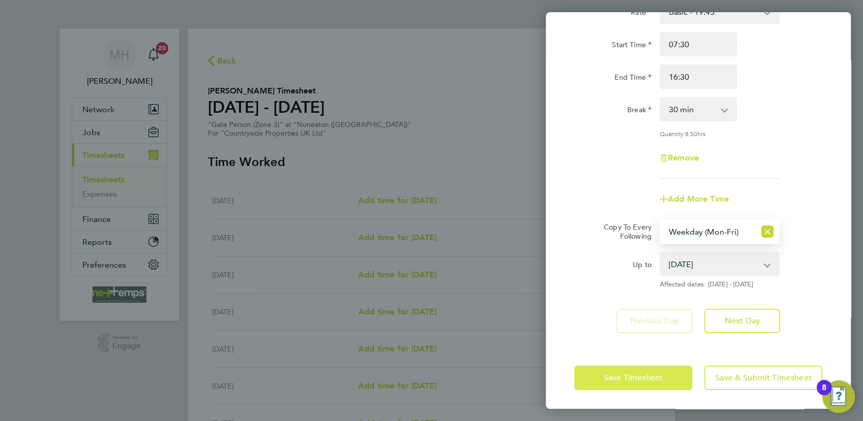
click at [653, 373] on span "Save Timesheet" at bounding box center [633, 378] width 59 height 10
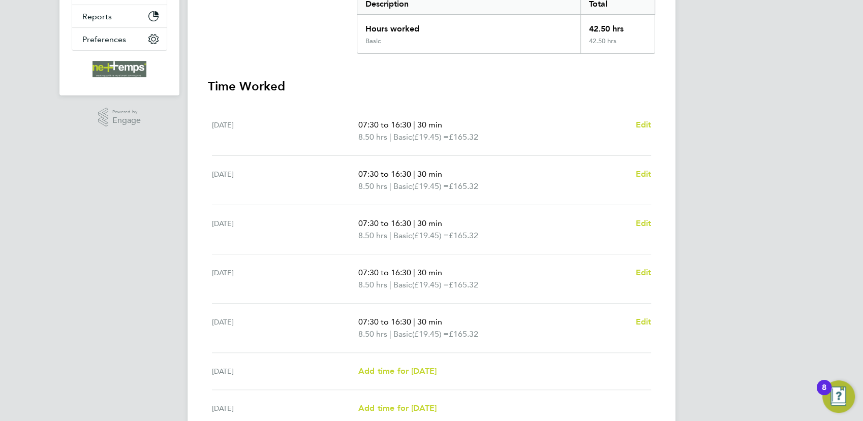
scroll to position [320, 0]
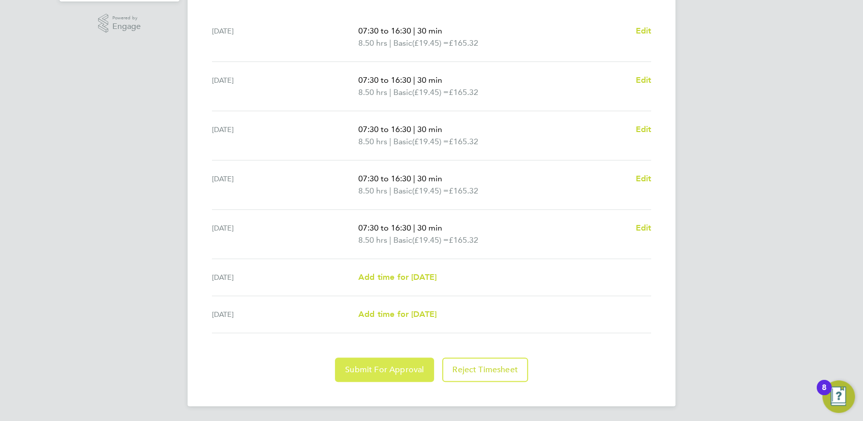
click at [393, 374] on button "Submit For Approval" at bounding box center [384, 370] width 99 height 24
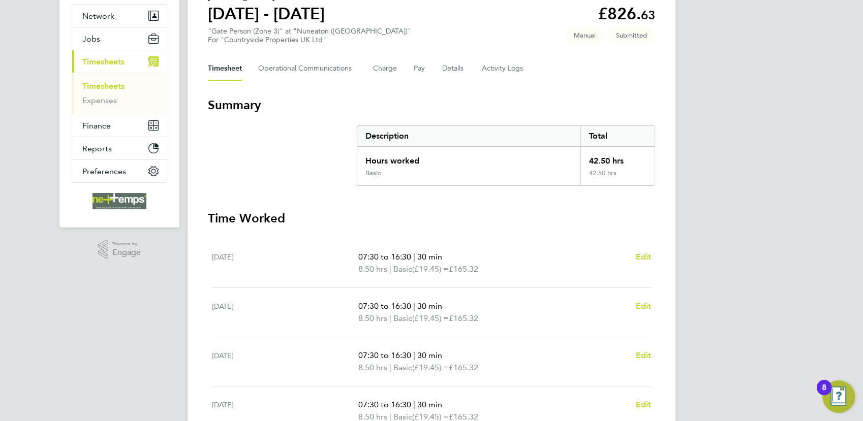
scroll to position [0, 0]
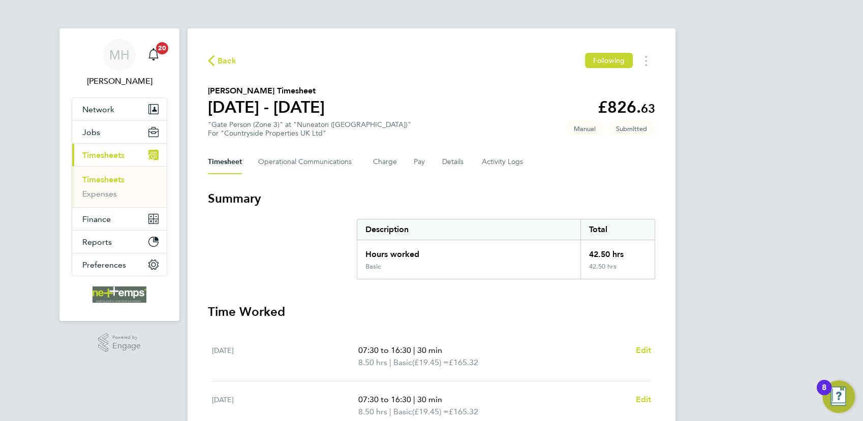
click at [100, 181] on link "Timesheets" at bounding box center [103, 180] width 42 height 10
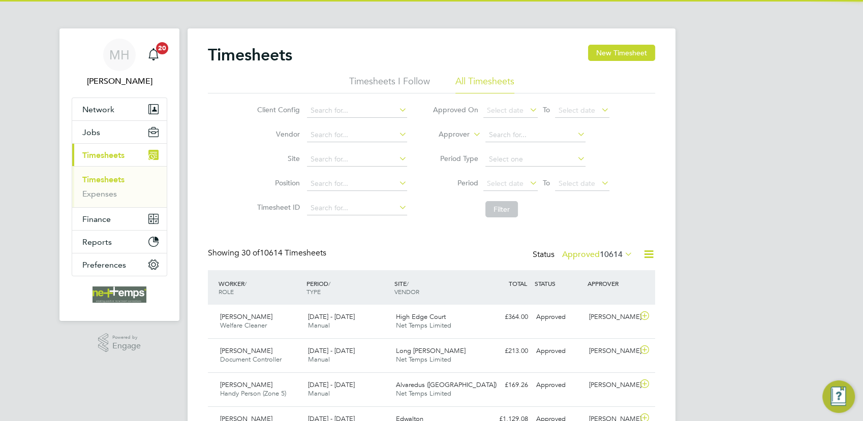
scroll to position [25, 88]
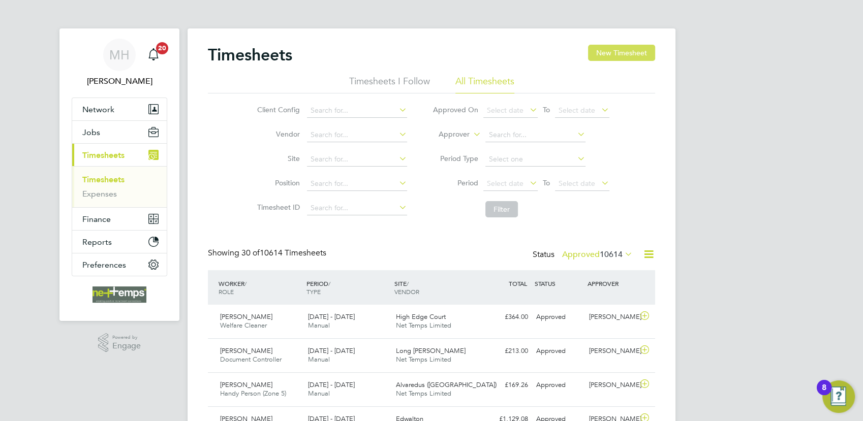
click at [610, 51] on button "New Timesheet" at bounding box center [621, 53] width 67 height 16
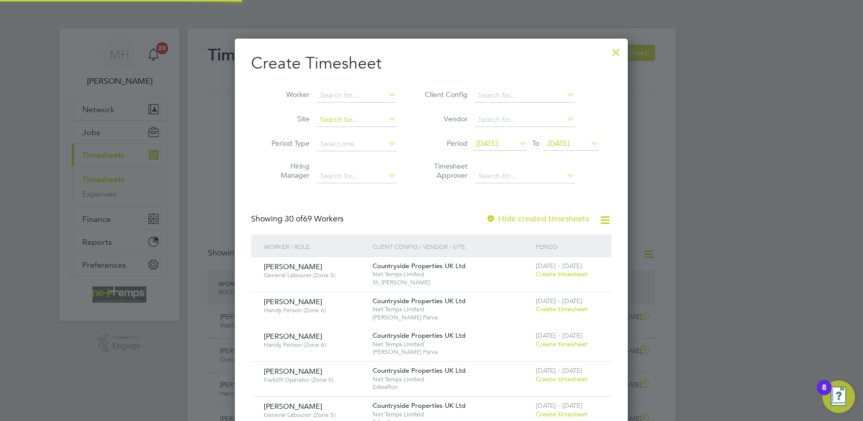
scroll to position [1424, 394]
click at [336, 97] on input at bounding box center [357, 95] width 80 height 14
click at [366, 106] on li "[PERSON_NAME]" at bounding box center [357, 109] width 80 height 14
type input "[PERSON_NAME]"
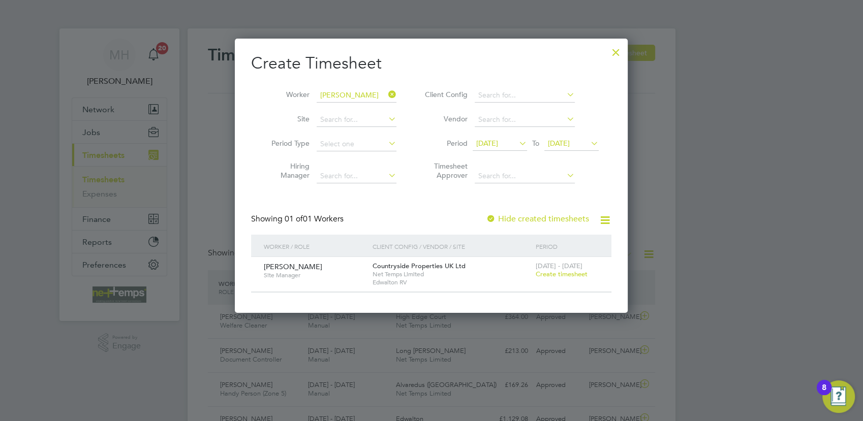
scroll to position [274, 394]
click at [549, 274] on span "Create timesheet" at bounding box center [562, 274] width 52 height 9
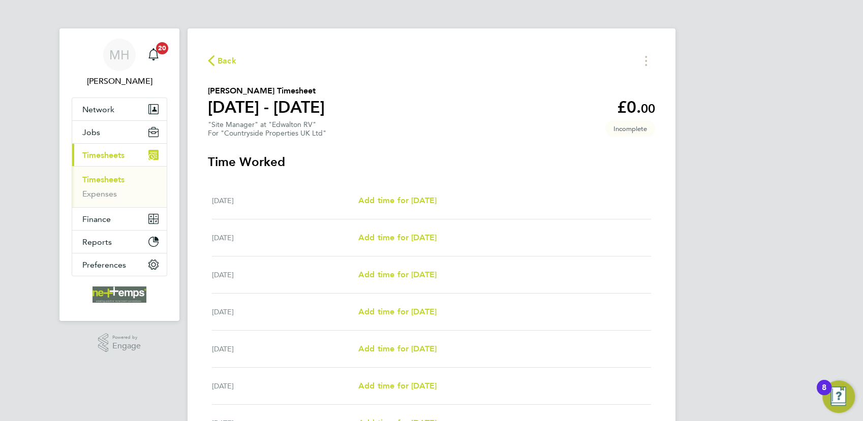
click at [390, 209] on div "[DATE] Add time for [DATE] Add time for [DATE]" at bounding box center [431, 200] width 439 height 37
click at [391, 203] on span "Add time for [DATE]" at bounding box center [397, 201] width 78 height 10
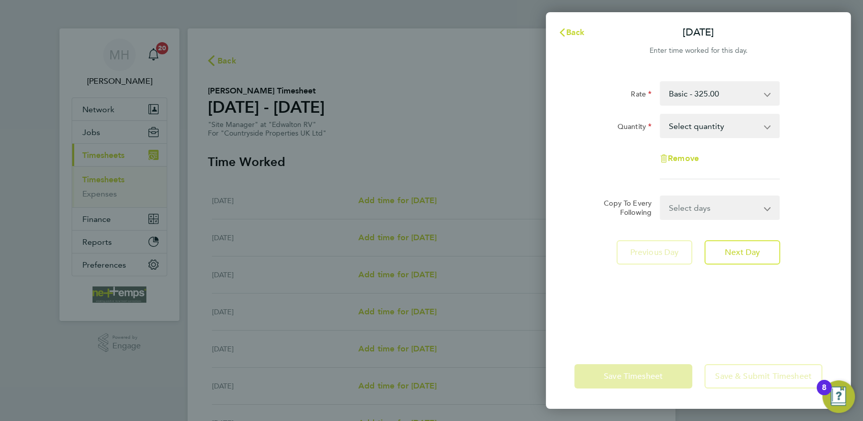
click at [760, 131] on select "Select quantity 0.5 1" at bounding box center [714, 126] width 106 height 22
select select "1"
click at [661, 115] on select "Select quantity 0.5 1" at bounding box center [714, 126] width 106 height 22
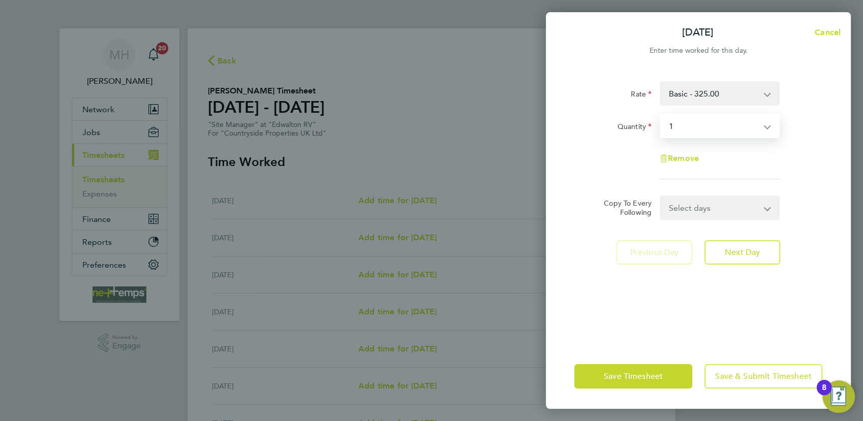
click at [711, 203] on select "Select days Day Weekday (Mon-Fri) Weekend (Sat-Sun) [DATE] [DATE] [DATE] [DATE]…" at bounding box center [714, 208] width 107 height 22
select select "WEEKDAY"
click at [661, 197] on select "Select days Day Weekday (Mon-Fri) Weekend (Sat-Sun) [DATE] [DATE] [DATE] [DATE]…" at bounding box center [714, 208] width 107 height 22
select select "[DATE]"
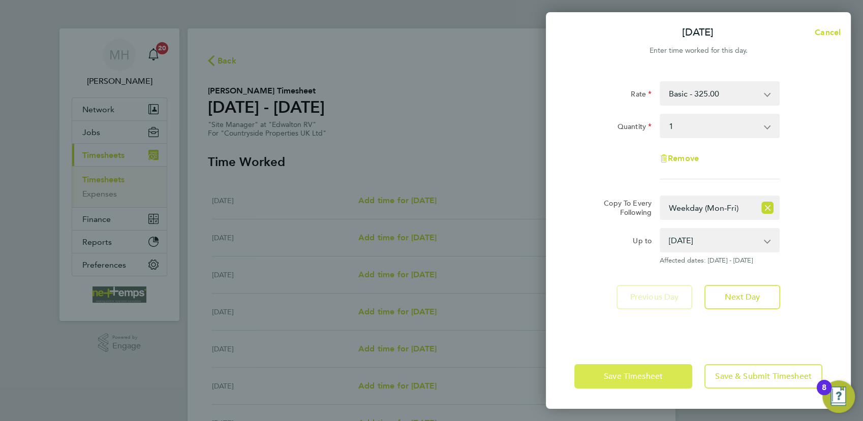
click at [638, 374] on span "Save Timesheet" at bounding box center [633, 376] width 59 height 10
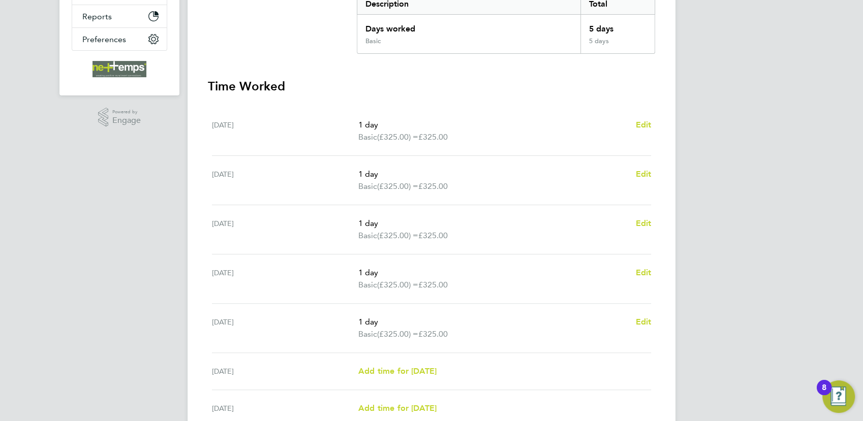
scroll to position [282, 0]
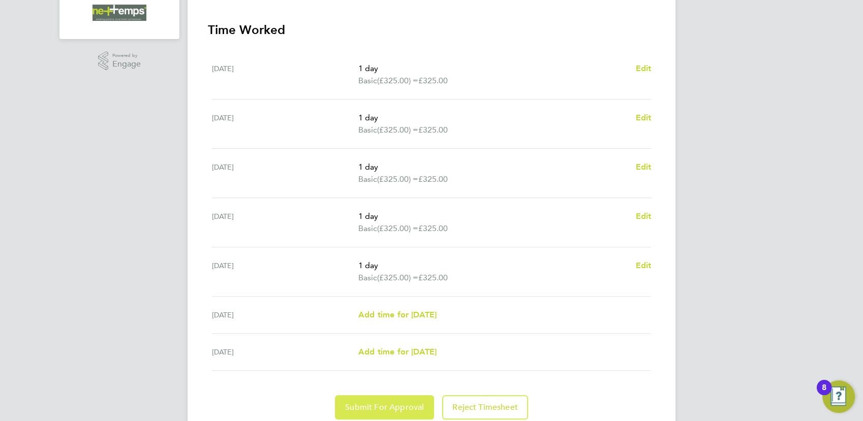
click at [394, 413] on button "Submit For Approval" at bounding box center [384, 407] width 99 height 24
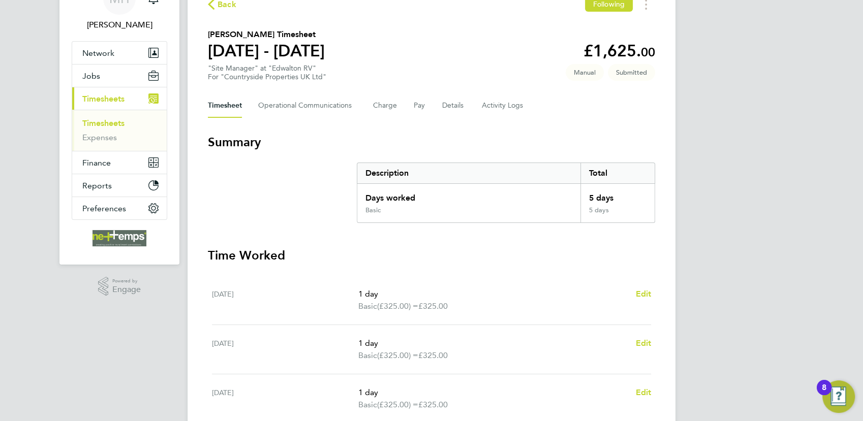
scroll to position [0, 0]
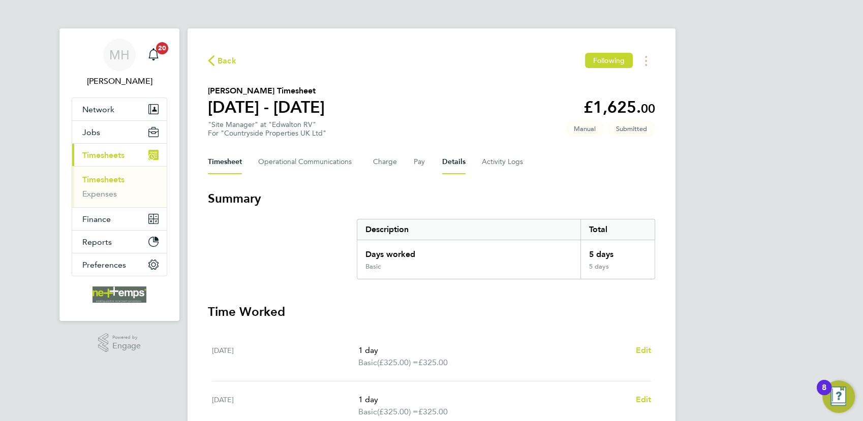
click at [442, 154] on button "Details" at bounding box center [453, 162] width 23 height 24
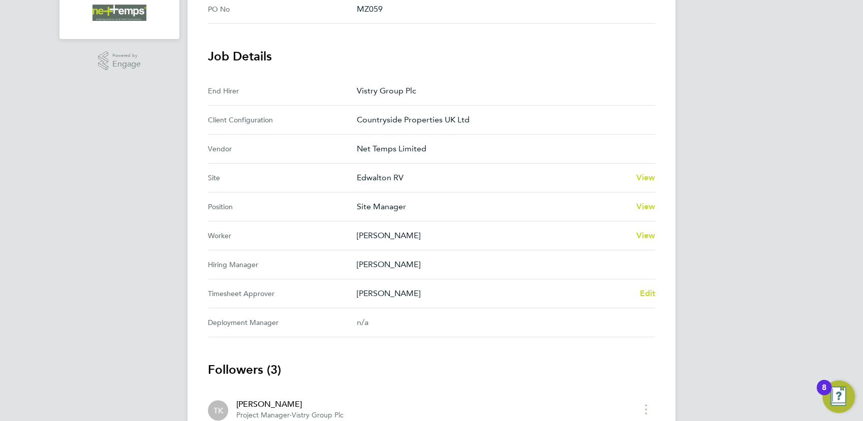
scroll to position [395, 0]
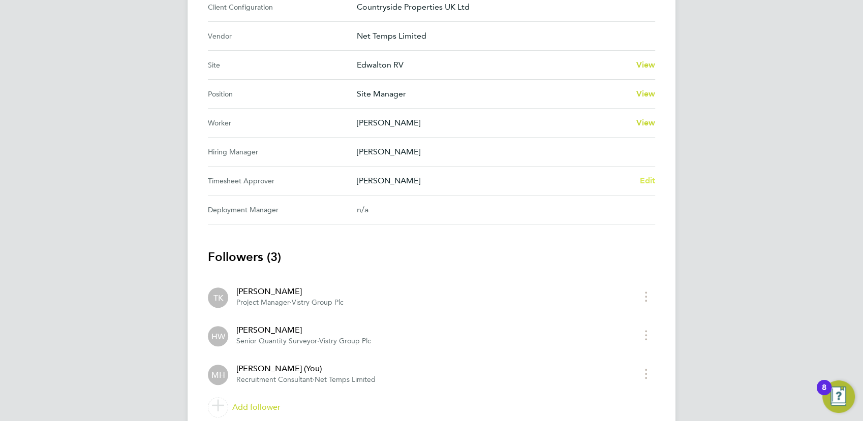
click at [649, 181] on span "Edit" at bounding box center [647, 181] width 16 height 10
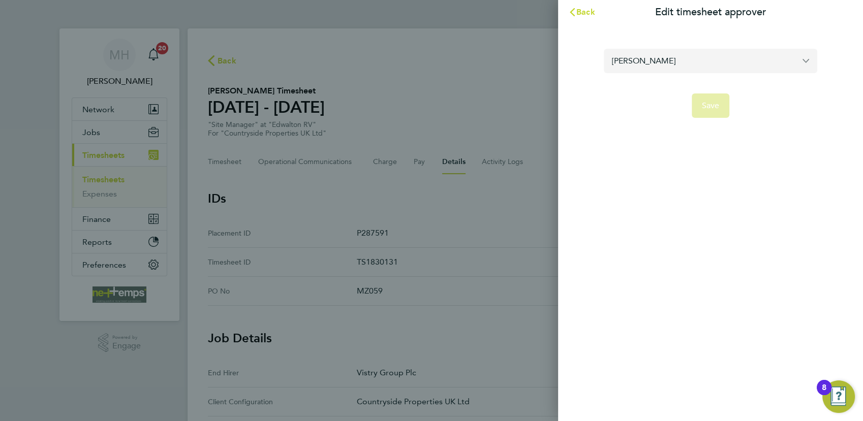
click at [658, 66] on input "[PERSON_NAME]" at bounding box center [710, 61] width 213 height 24
click at [673, 82] on li "[PERSON_NAME]" at bounding box center [714, 85] width 205 height 25
type input "[PERSON_NAME]"
click at [714, 102] on span "Save" at bounding box center [711, 106] width 18 height 10
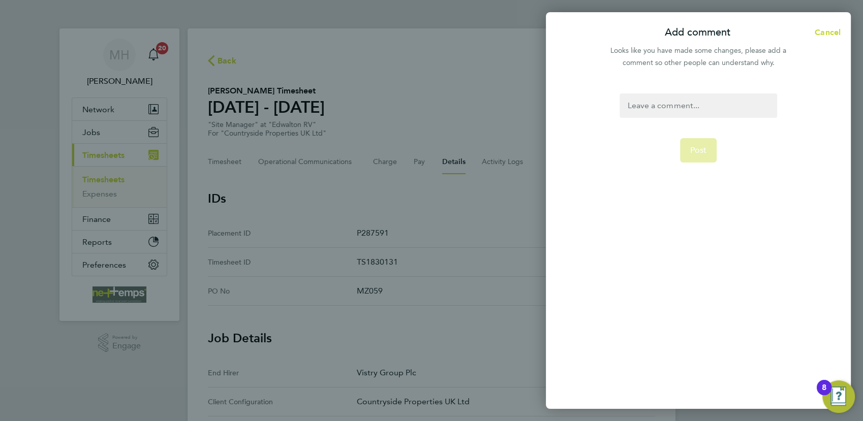
click at [661, 113] on div at bounding box center [697, 105] width 157 height 24
click at [697, 147] on span "Post" at bounding box center [698, 150] width 17 height 10
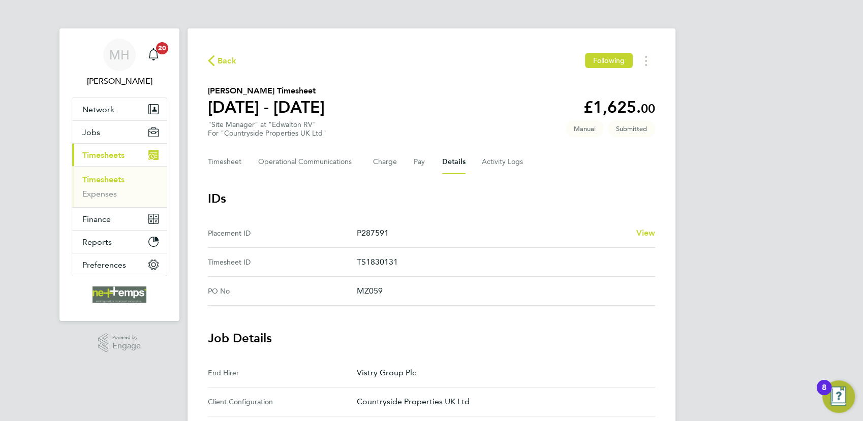
click at [95, 180] on link "Timesheets" at bounding box center [103, 180] width 42 height 10
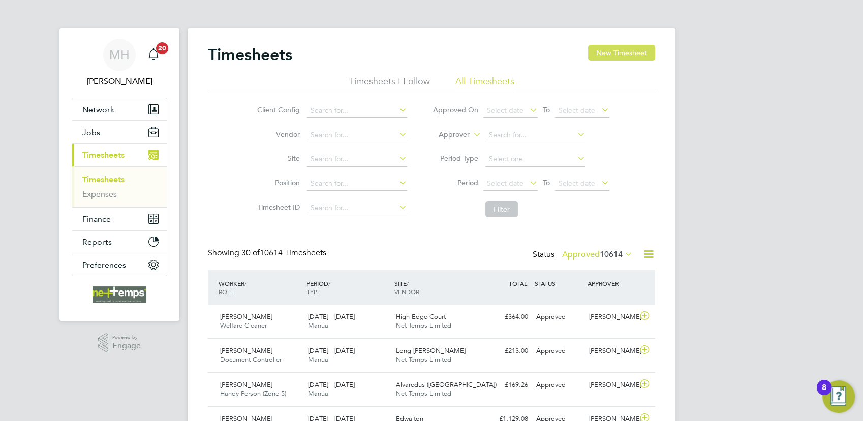
click at [608, 57] on button "New Timesheet" at bounding box center [621, 53] width 67 height 16
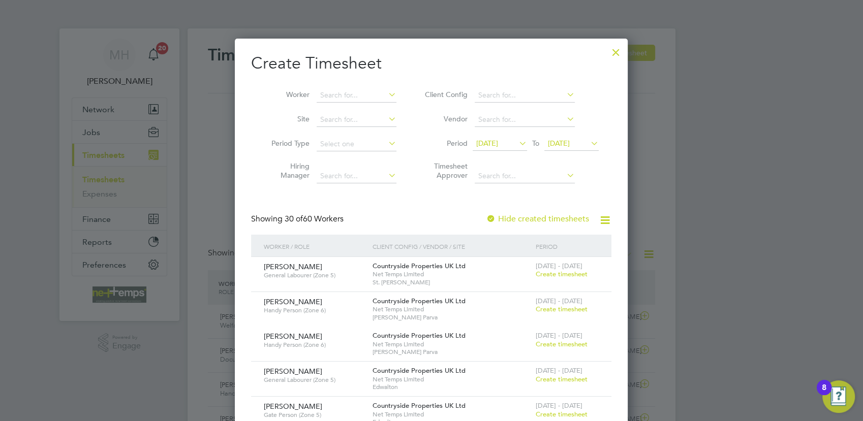
scroll to position [1493, 394]
click at [347, 90] on input at bounding box center [357, 95] width 80 height 14
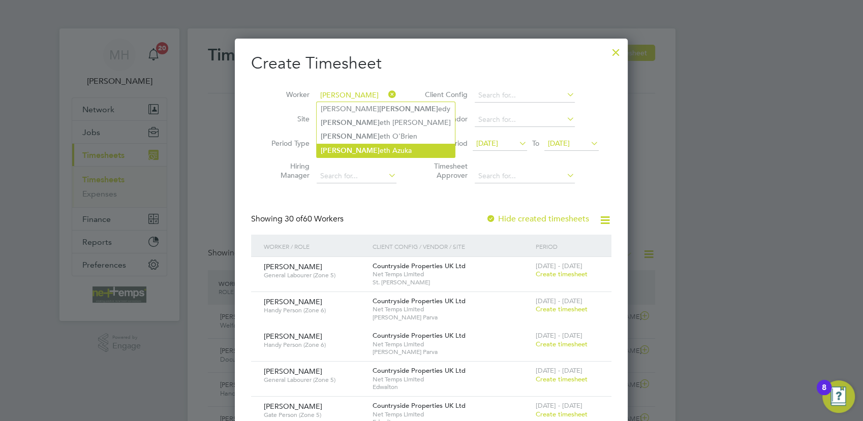
click at [367, 149] on li "[PERSON_NAME] eth Azuka" at bounding box center [386, 151] width 138 height 14
type input "[PERSON_NAME]"
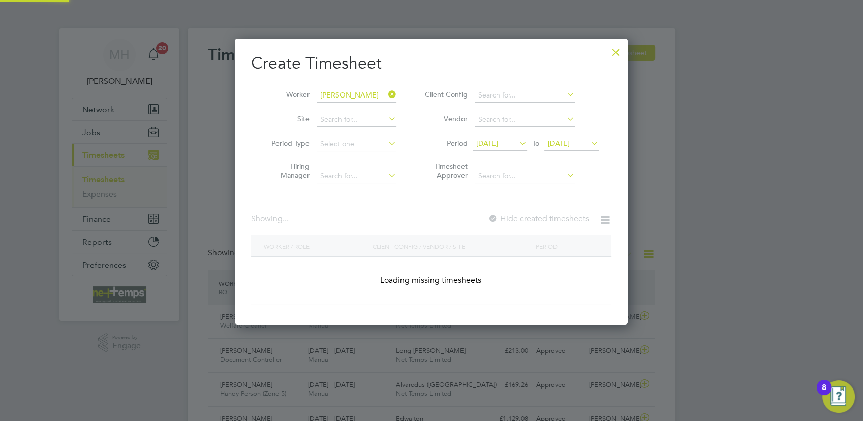
scroll to position [5, 5]
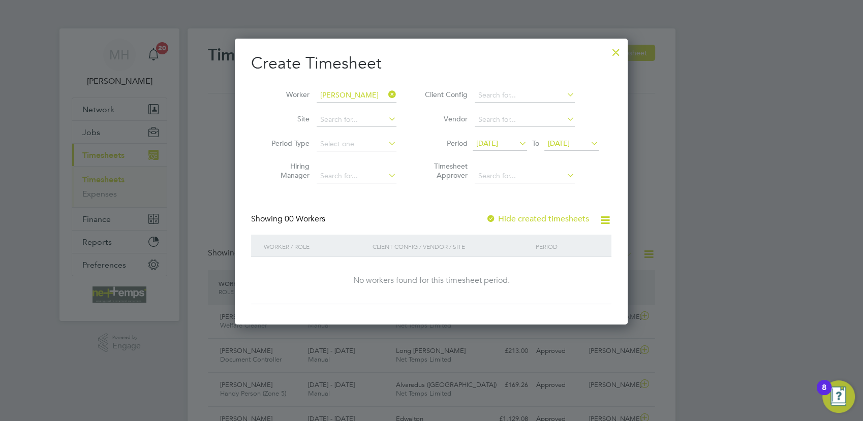
click at [588, 142] on icon at bounding box center [588, 143] width 0 height 14
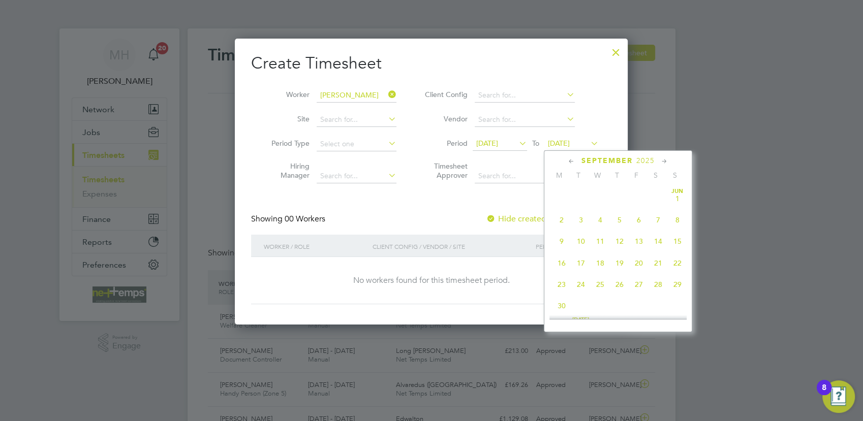
scroll to position [379, 0]
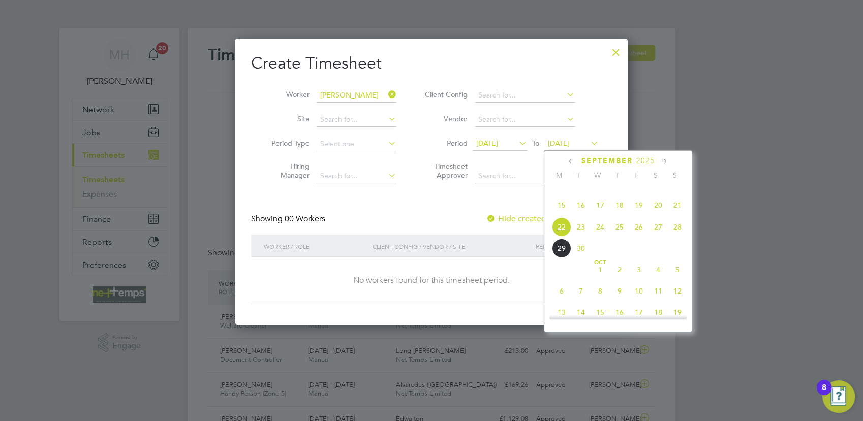
click at [561, 237] on span "22" at bounding box center [561, 226] width 19 height 19
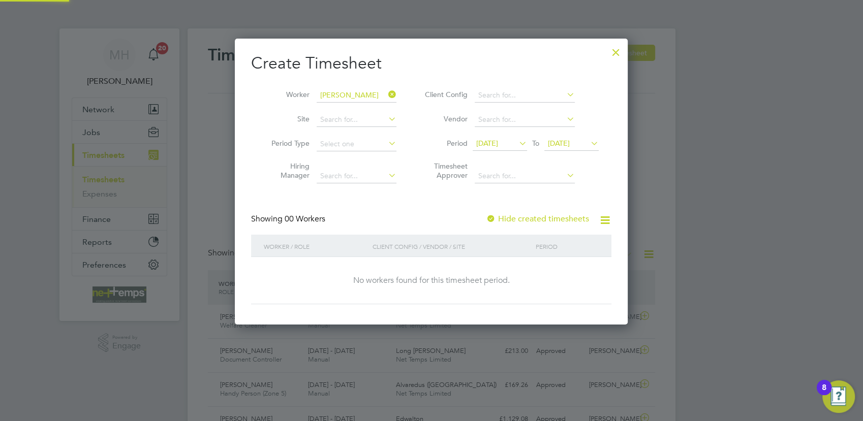
scroll to position [286, 394]
click at [537, 221] on label "Hide created timesheets" at bounding box center [537, 219] width 103 height 10
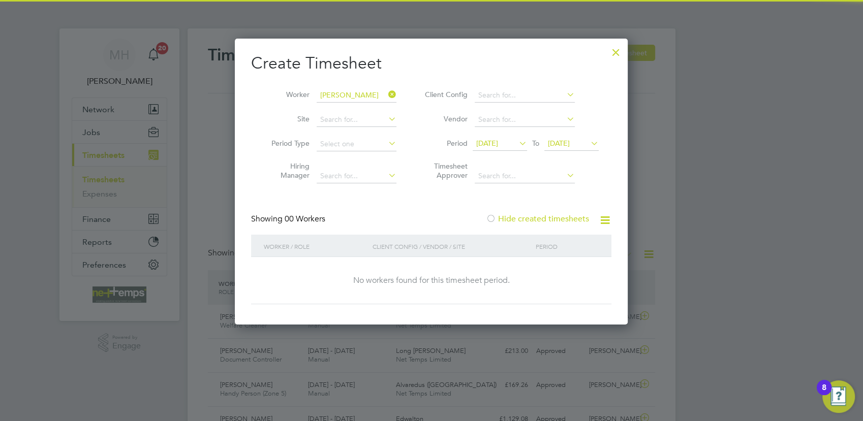
click at [537, 221] on label "Hide created timesheets" at bounding box center [537, 219] width 103 height 10
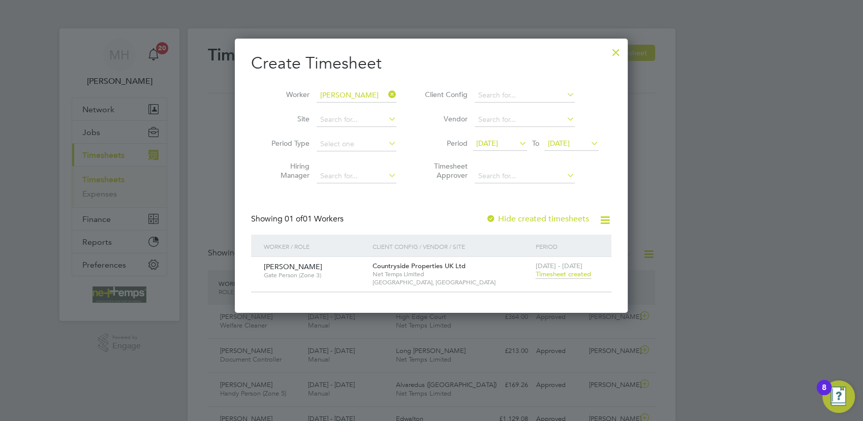
scroll to position [274, 394]
click at [567, 271] on span "Timesheet created" at bounding box center [563, 274] width 55 height 9
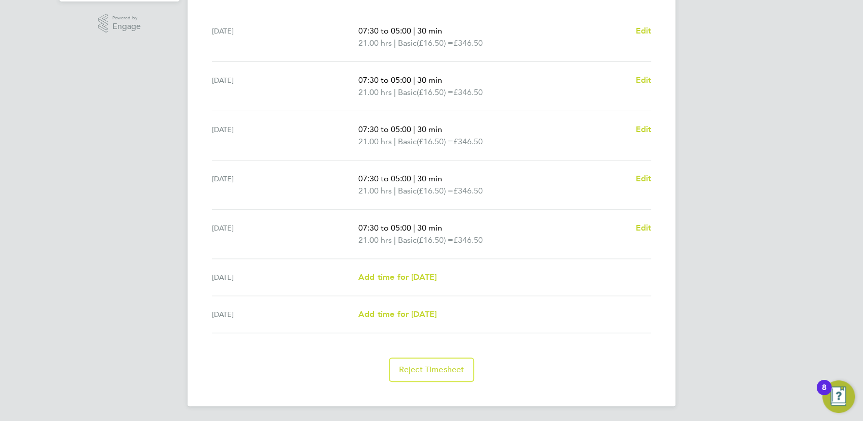
scroll to position [263, 0]
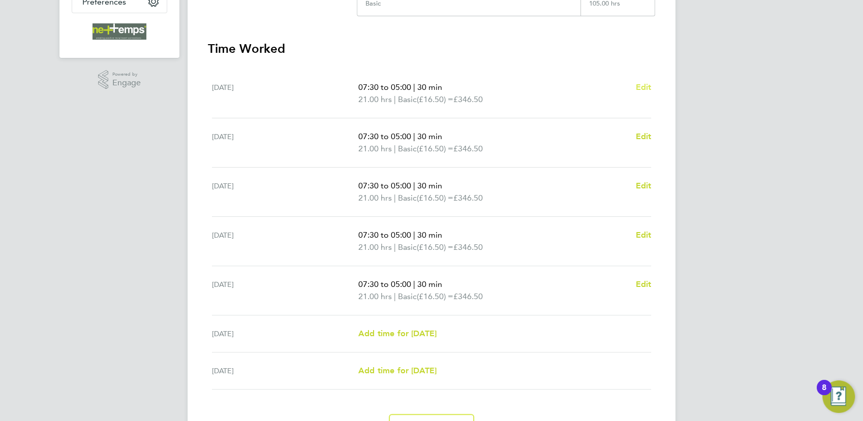
click at [640, 85] on span "Edit" at bounding box center [643, 87] width 16 height 10
select select "30"
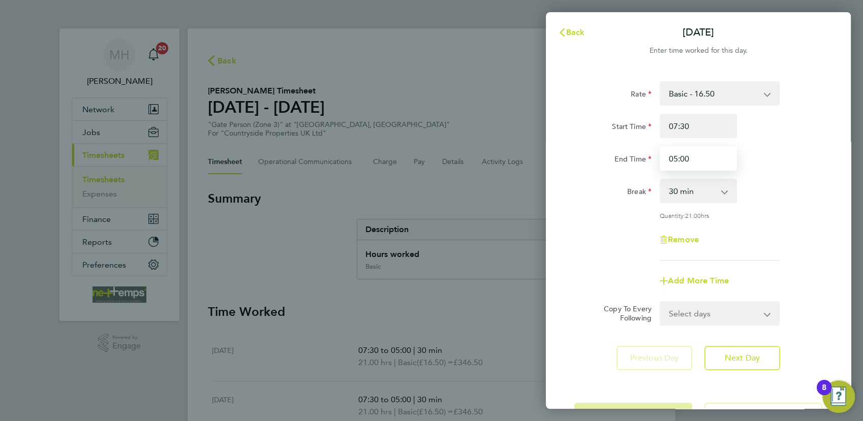
drag, startPoint x: 705, startPoint y: 160, endPoint x: 659, endPoint y: 159, distance: 45.7
click at [660, 159] on input "05:00" at bounding box center [698, 158] width 77 height 24
type input "17:00"
click at [809, 209] on div "Rate Basic - 16.50 Start Time 07:30 End Time 17:00 Break 0 min 15 min 30 min 45…" at bounding box center [698, 170] width 248 height 179
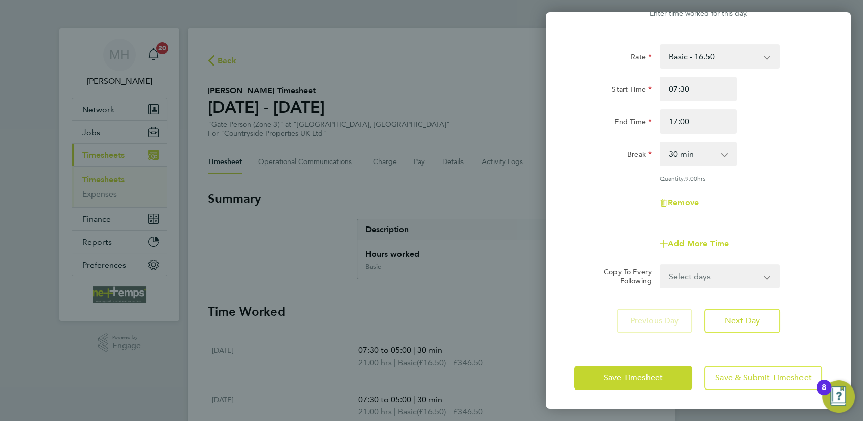
click at [715, 272] on select "Select days Day Weekday (Mon-Fri) Weekend (Sat-Sun) [DATE] [DATE] [DATE] [DATE]…" at bounding box center [714, 276] width 107 height 22
select select "WEEKDAY"
click at [661, 265] on select "Select days Day Weekday (Mon-Fri) Weekend (Sat-Sun) [DATE] [DATE] [DATE] [DATE]…" at bounding box center [714, 276] width 107 height 22
select select "[DATE]"
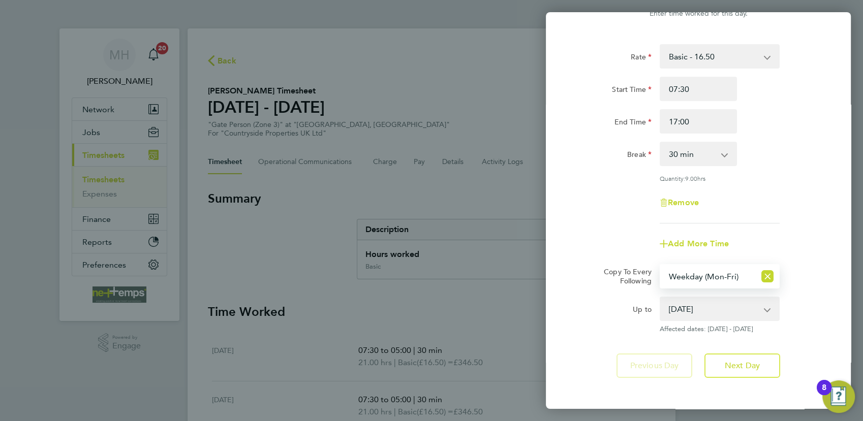
scroll to position [82, 0]
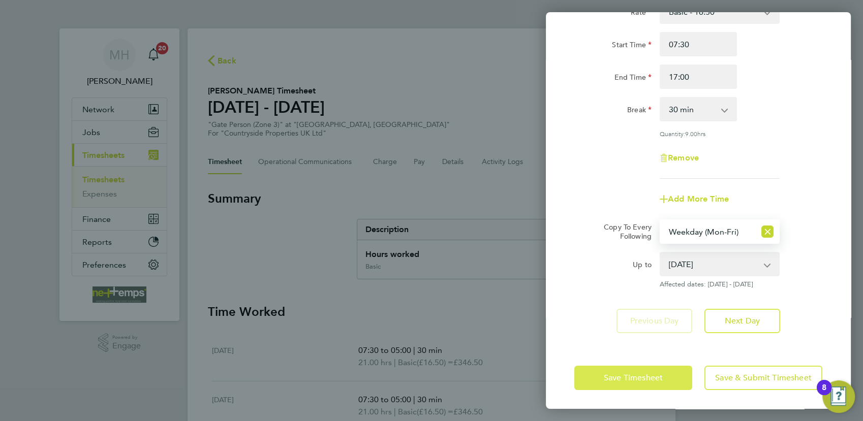
click at [646, 376] on span "Save Timesheet" at bounding box center [633, 378] width 59 height 10
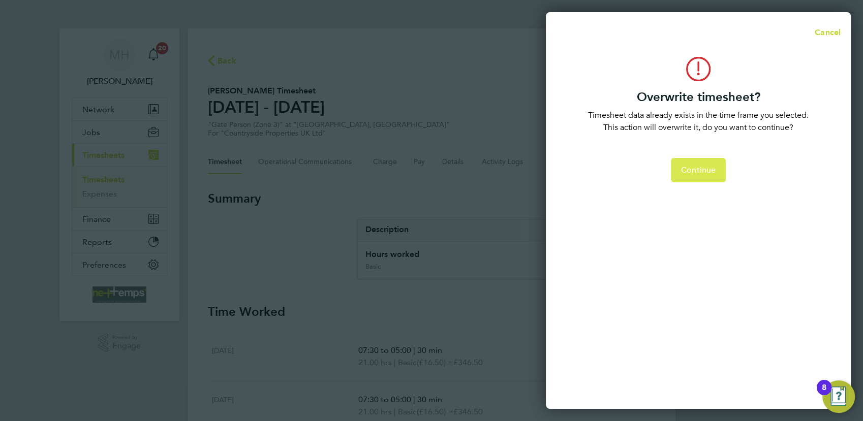
click at [702, 173] on span "Continue" at bounding box center [698, 170] width 35 height 10
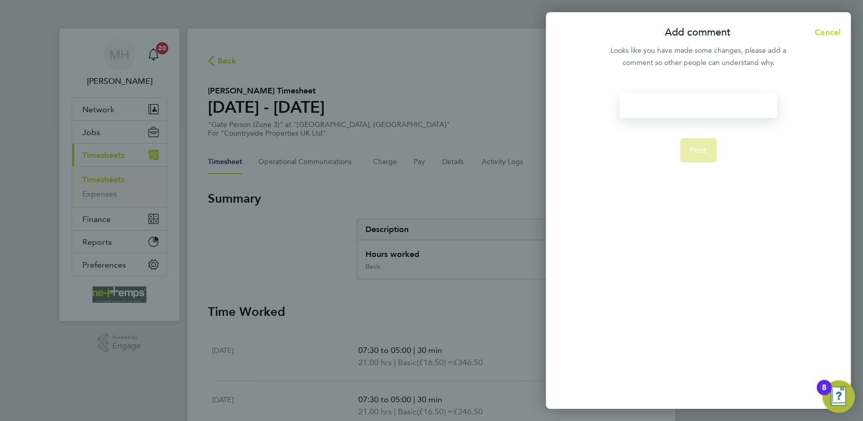
click at [659, 108] on div at bounding box center [697, 105] width 157 height 24
click at [640, 116] on div at bounding box center [697, 105] width 157 height 24
click at [704, 154] on span "Post" at bounding box center [698, 150] width 17 height 10
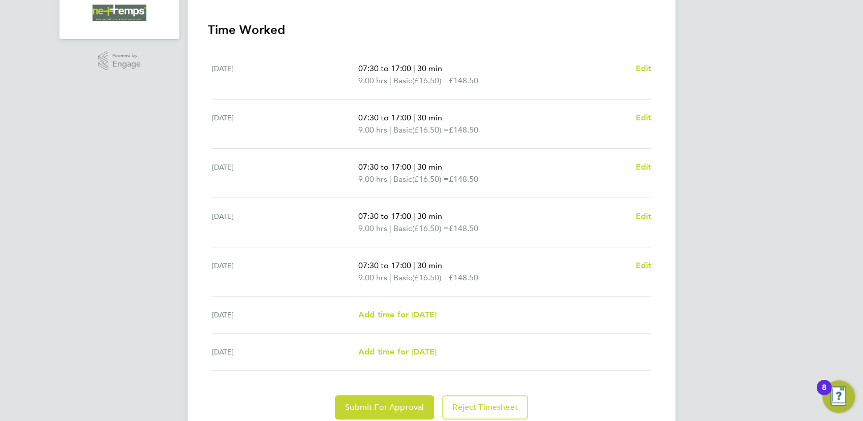
scroll to position [320, 0]
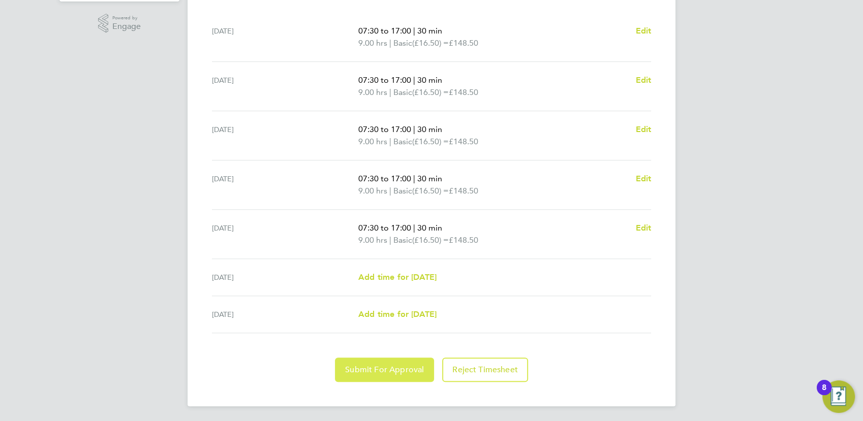
click at [382, 365] on span "Submit For Approval" at bounding box center [384, 370] width 79 height 10
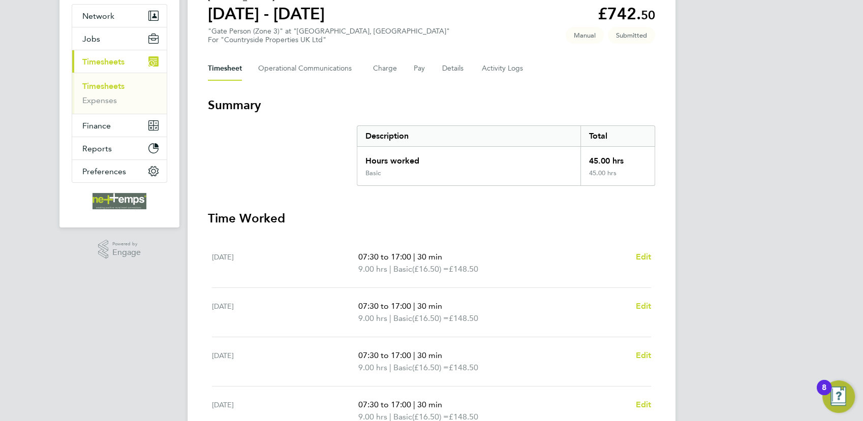
scroll to position [0, 0]
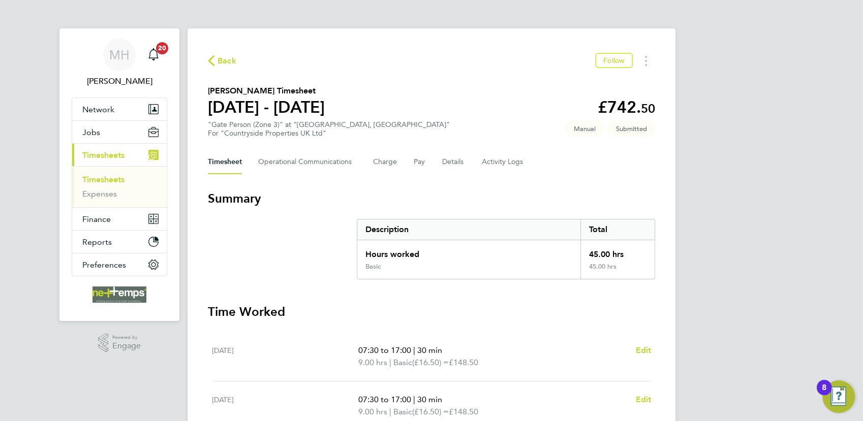
click at [116, 178] on link "Timesheets" at bounding box center [103, 180] width 42 height 10
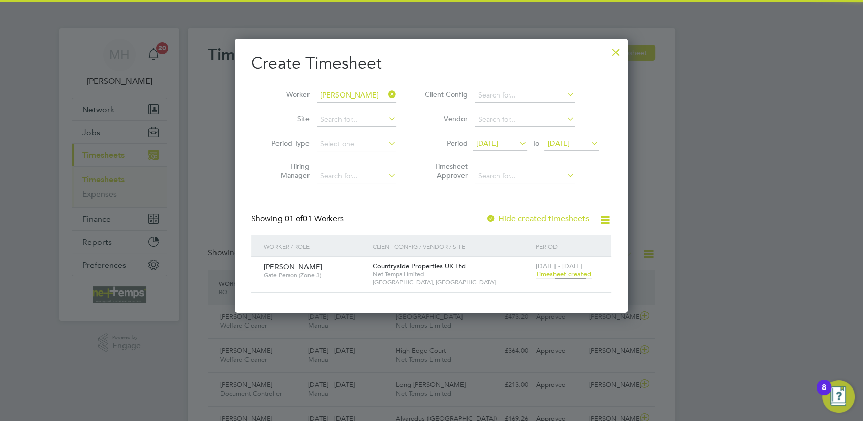
scroll to position [25, 88]
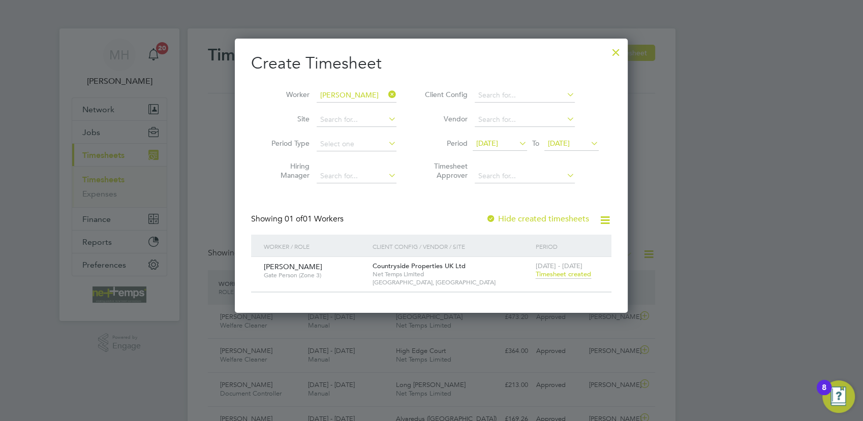
click at [614, 51] on div at bounding box center [616, 50] width 18 height 18
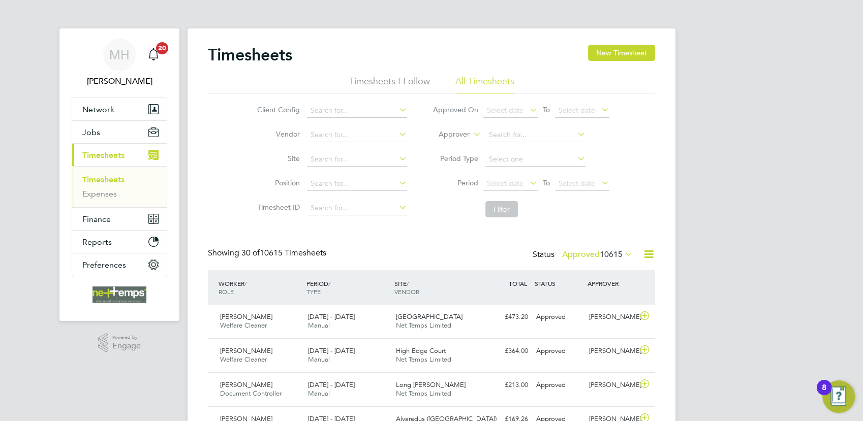
click at [102, 181] on link "Timesheets" at bounding box center [103, 180] width 42 height 10
click at [617, 56] on button "New Timesheet" at bounding box center [621, 53] width 67 height 16
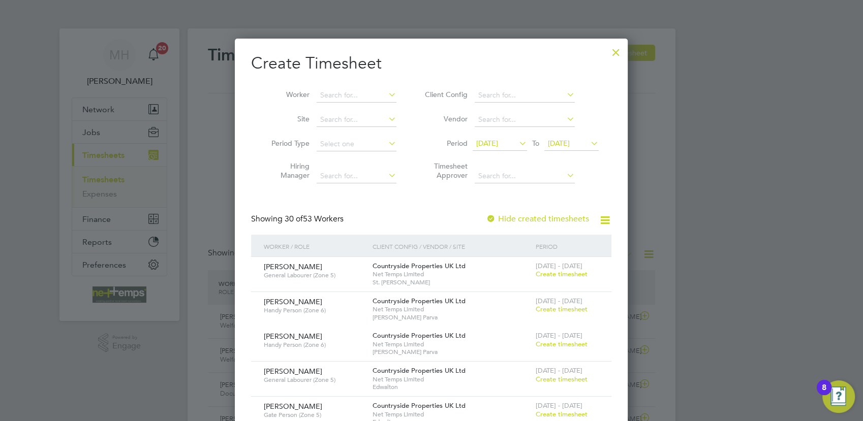
click at [339, 85] on li "Worker" at bounding box center [330, 95] width 158 height 24
click at [335, 93] on input at bounding box center [357, 95] width 80 height 14
click at [362, 103] on li "[PERSON_NAME]" at bounding box center [360, 109] width 87 height 14
type input "[PERSON_NAME]"
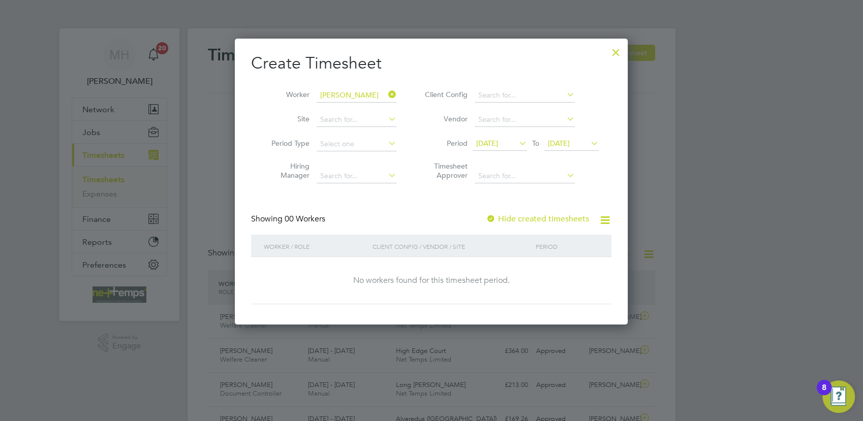
click at [574, 220] on label "Hide created timesheets" at bounding box center [537, 219] width 103 height 10
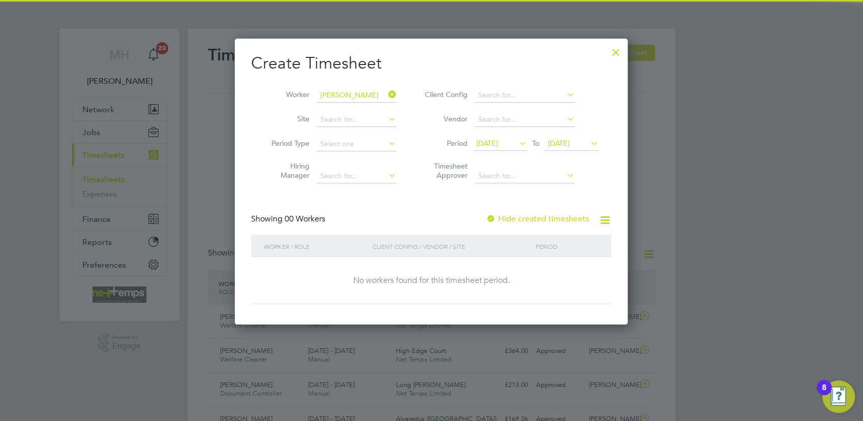
click at [574, 220] on label "Hide created timesheets" at bounding box center [537, 219] width 103 height 10
click at [566, 212] on div "Create Timesheet Worker [PERSON_NAME] Site Period Type Hiring Manager Client Co…" at bounding box center [431, 179] width 360 height 252
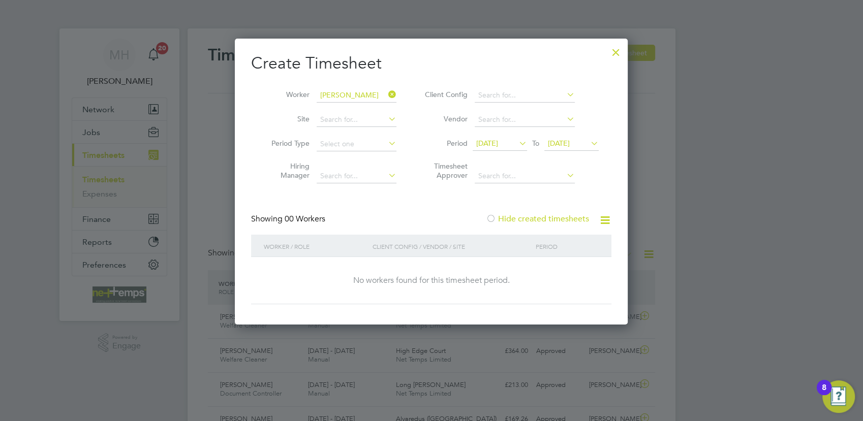
click at [565, 216] on label "Hide created timesheets" at bounding box center [537, 219] width 103 height 10
click at [517, 143] on icon at bounding box center [517, 143] width 0 height 14
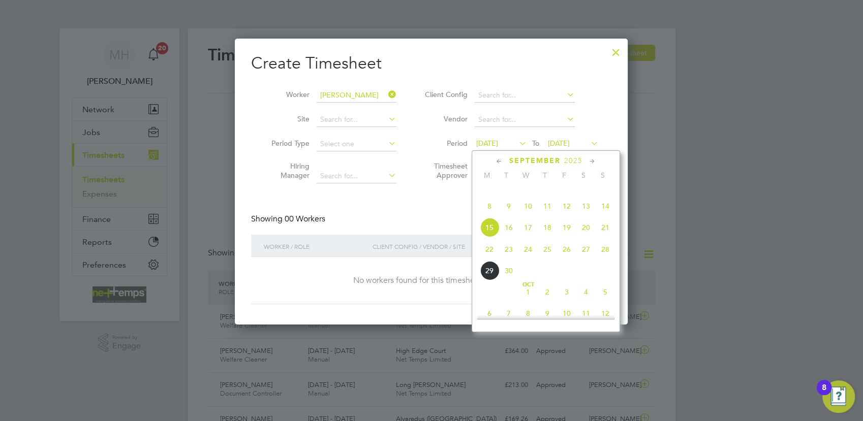
click at [443, 208] on div "Create Timesheet Worker [PERSON_NAME] Site Period Type Hiring Manager Client Co…" at bounding box center [431, 179] width 360 height 252
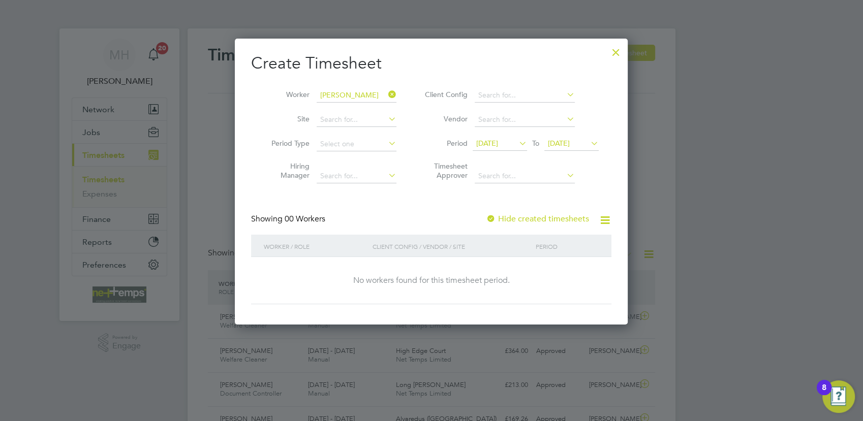
click at [614, 51] on div at bounding box center [616, 50] width 18 height 18
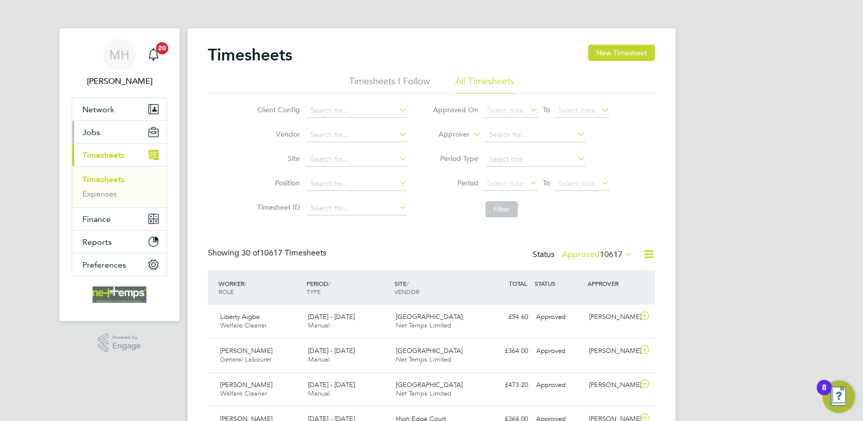
click at [97, 131] on span "Jobs" at bounding box center [91, 133] width 18 height 10
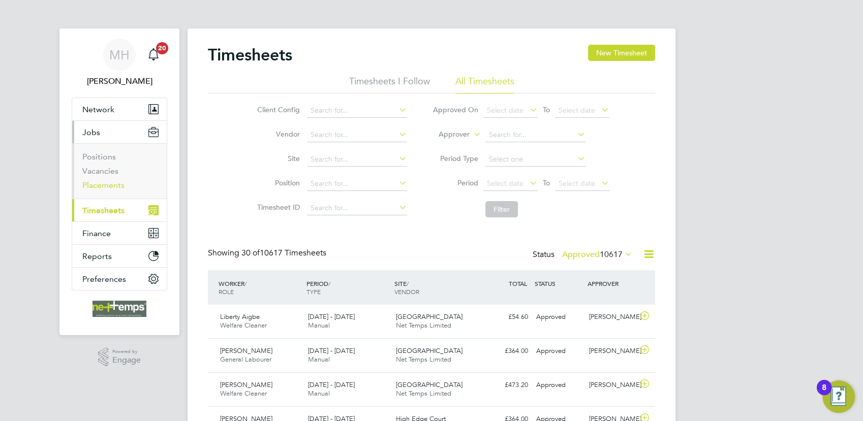
click at [110, 185] on link "Placements" at bounding box center [103, 185] width 42 height 10
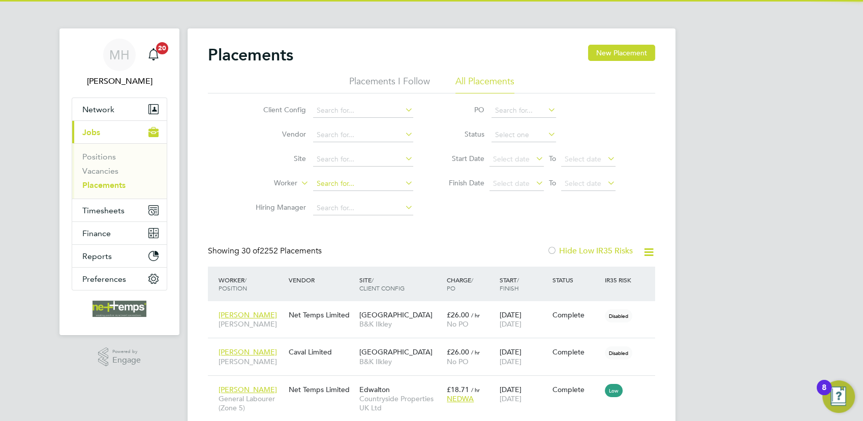
click at [330, 182] on input at bounding box center [363, 184] width 100 height 14
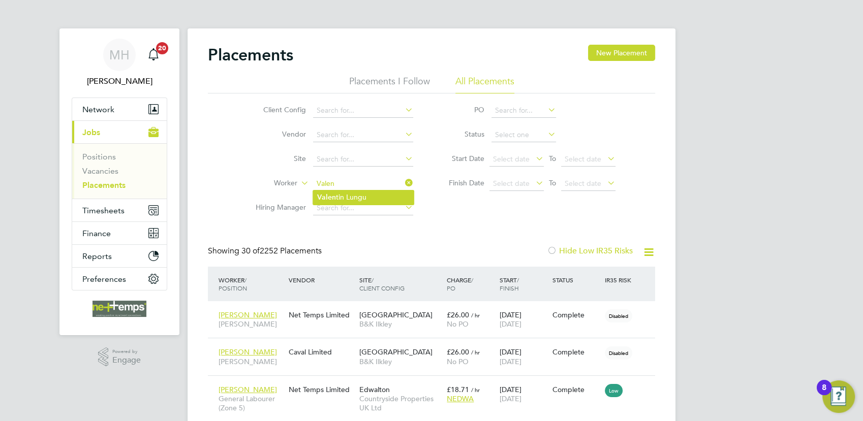
click at [370, 197] on li "[PERSON_NAME] tin [PERSON_NAME]" at bounding box center [363, 198] width 101 height 14
type input "[PERSON_NAME]"
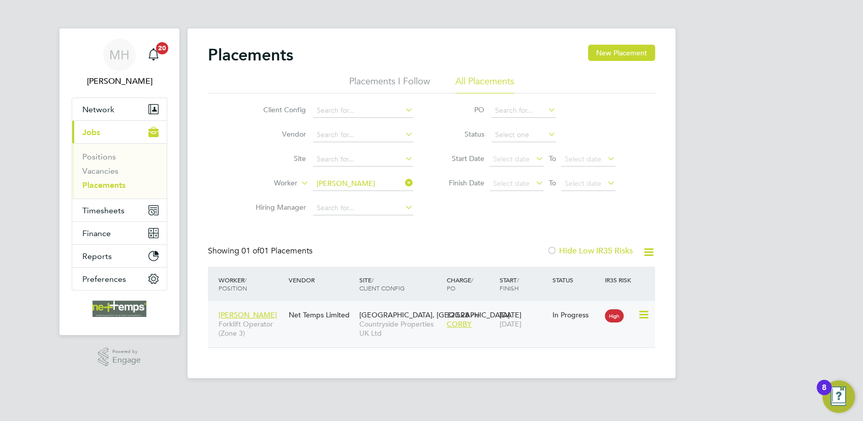
click at [643, 316] on icon at bounding box center [642, 315] width 10 height 12
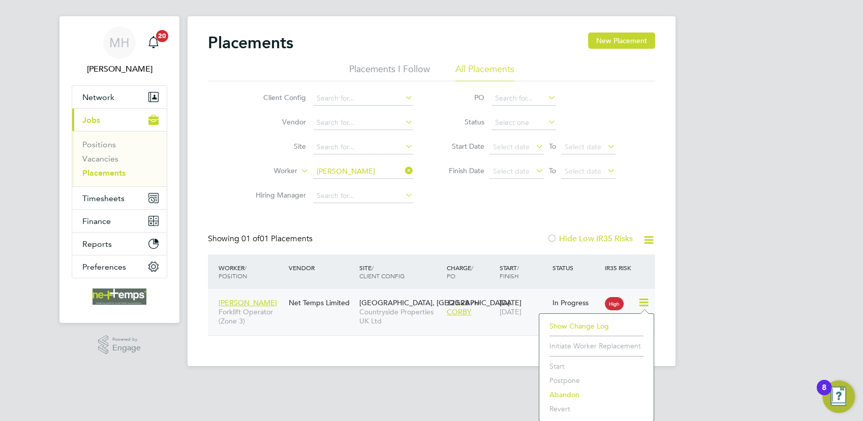
click at [496, 354] on div "Placements New Placement Placements I Follow All Placements Client Config Vendo…" at bounding box center [431, 191] width 488 height 350
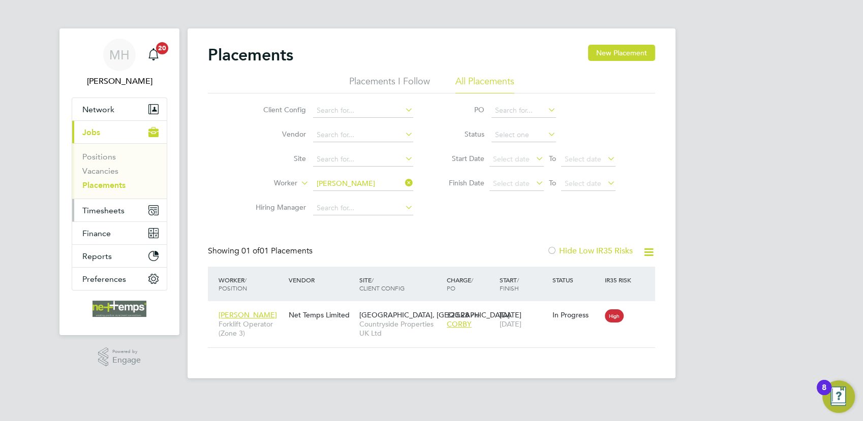
click at [111, 209] on span "Timesheets" at bounding box center [103, 211] width 42 height 10
click at [95, 206] on span "Timesheets" at bounding box center [103, 211] width 42 height 10
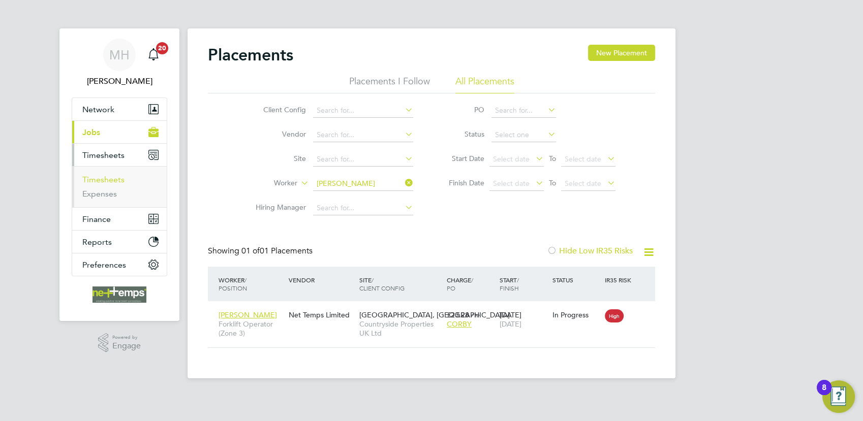
click at [110, 182] on link "Timesheets" at bounding box center [103, 180] width 42 height 10
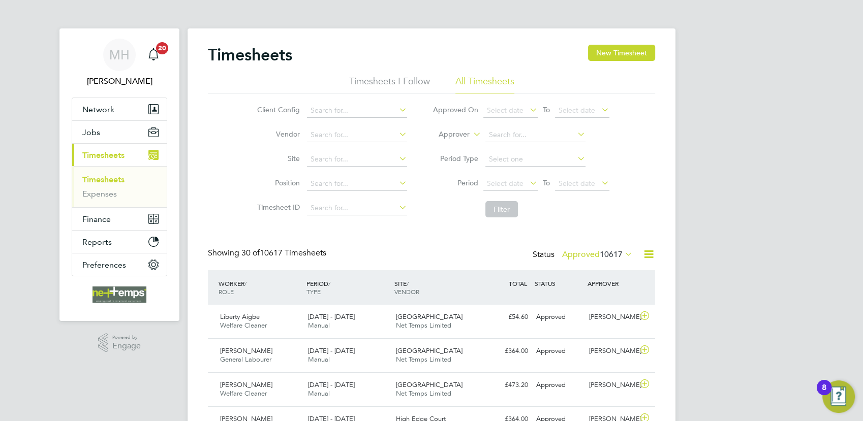
click at [622, 255] on icon at bounding box center [622, 254] width 0 height 14
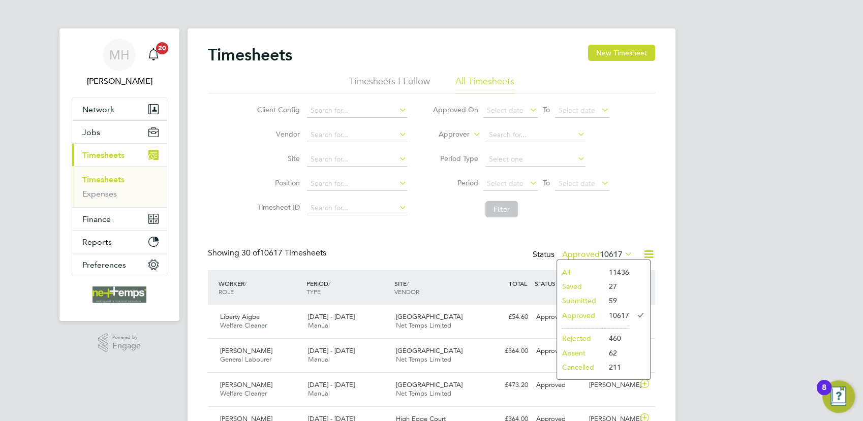
click at [590, 303] on li "Submitted" at bounding box center [580, 301] width 47 height 14
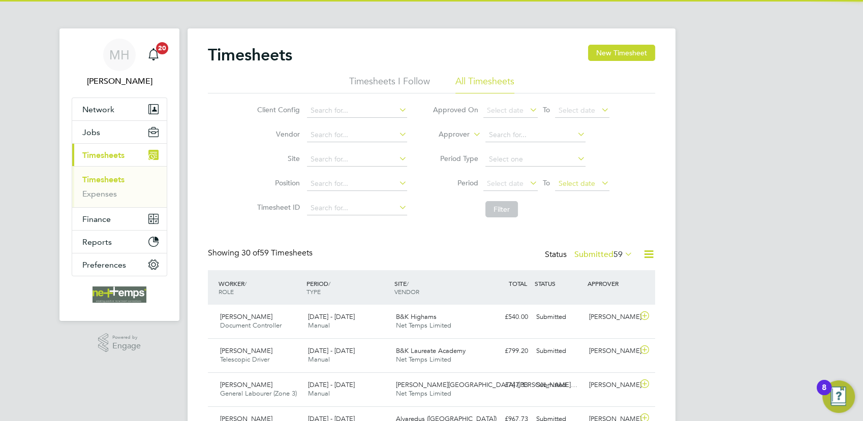
click at [584, 182] on span "Select date" at bounding box center [576, 183] width 37 height 9
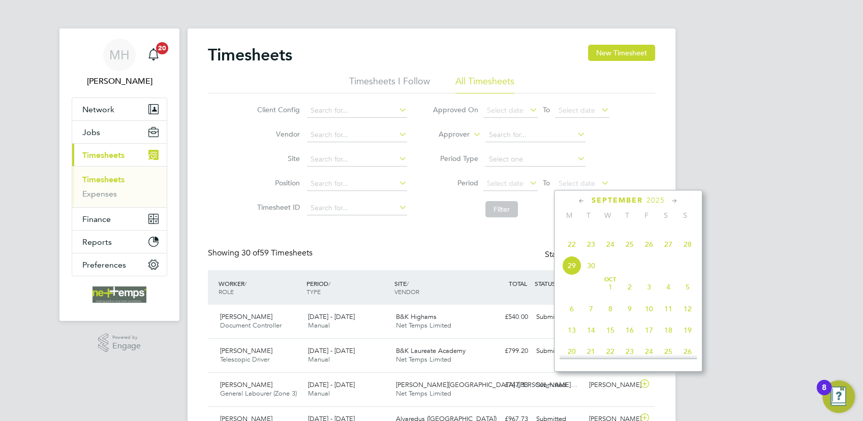
click at [686, 254] on span "28" at bounding box center [687, 244] width 19 height 19
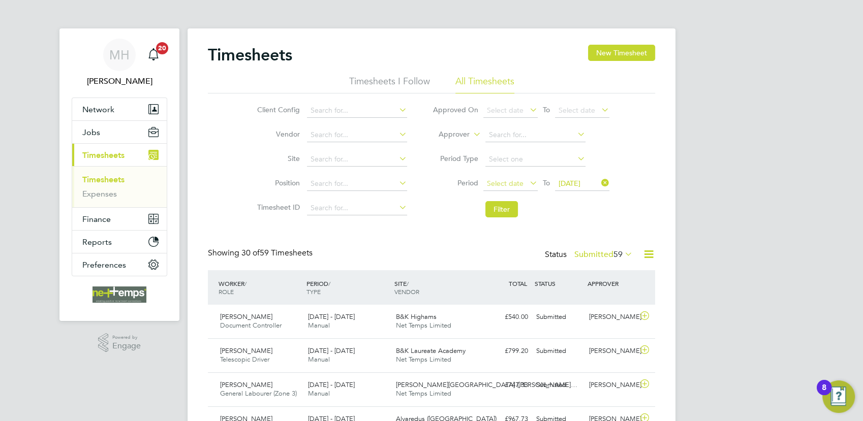
click at [524, 181] on span "Select date" at bounding box center [510, 184] width 54 height 14
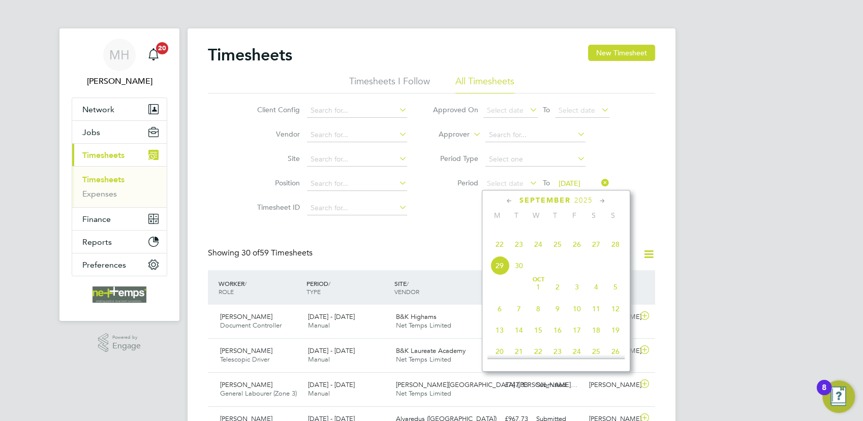
click at [501, 254] on span "22" at bounding box center [499, 244] width 19 height 19
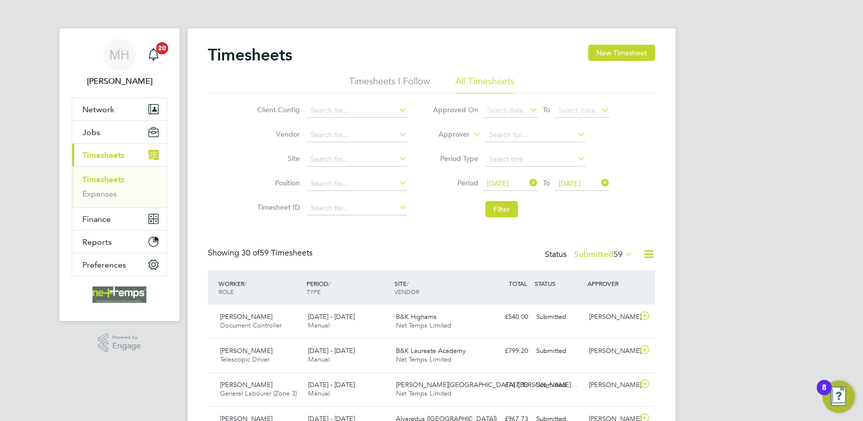
click at [501, 217] on li "Filter" at bounding box center [521, 209] width 202 height 26
click at [501, 214] on button "Filter" at bounding box center [501, 209] width 33 height 16
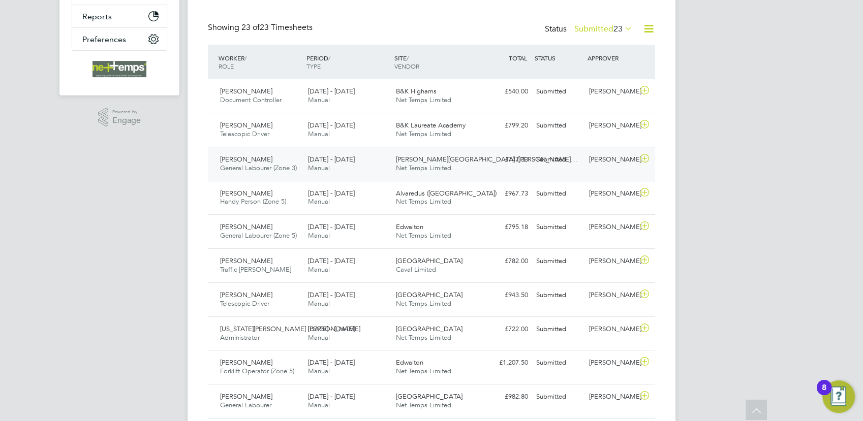
click at [489, 165] on div "£747.33 Submitted" at bounding box center [505, 159] width 53 height 17
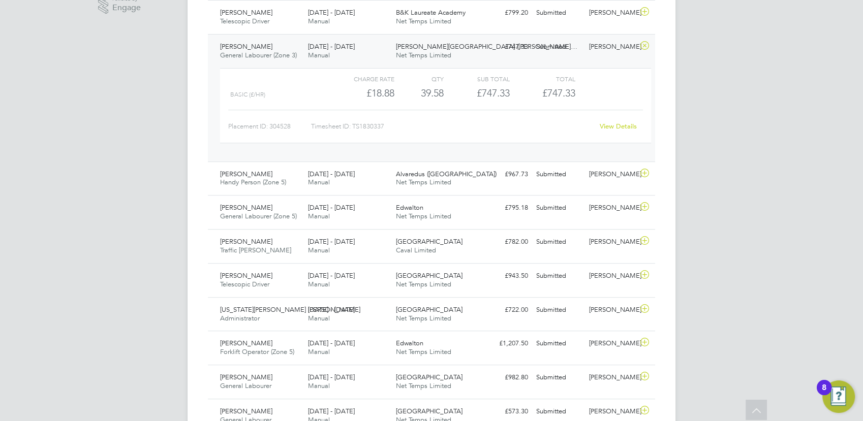
click at [627, 126] on link "View Details" at bounding box center [618, 126] width 37 height 9
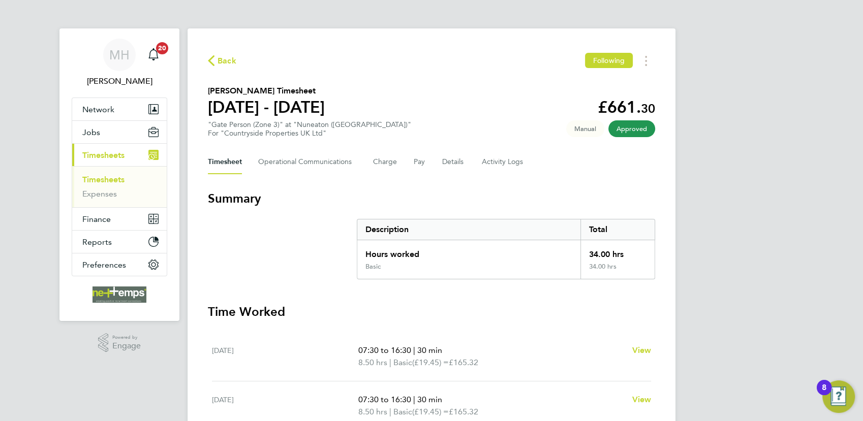
click at [112, 177] on link "Timesheets" at bounding box center [103, 180] width 42 height 10
